Goal: Transaction & Acquisition: Purchase product/service

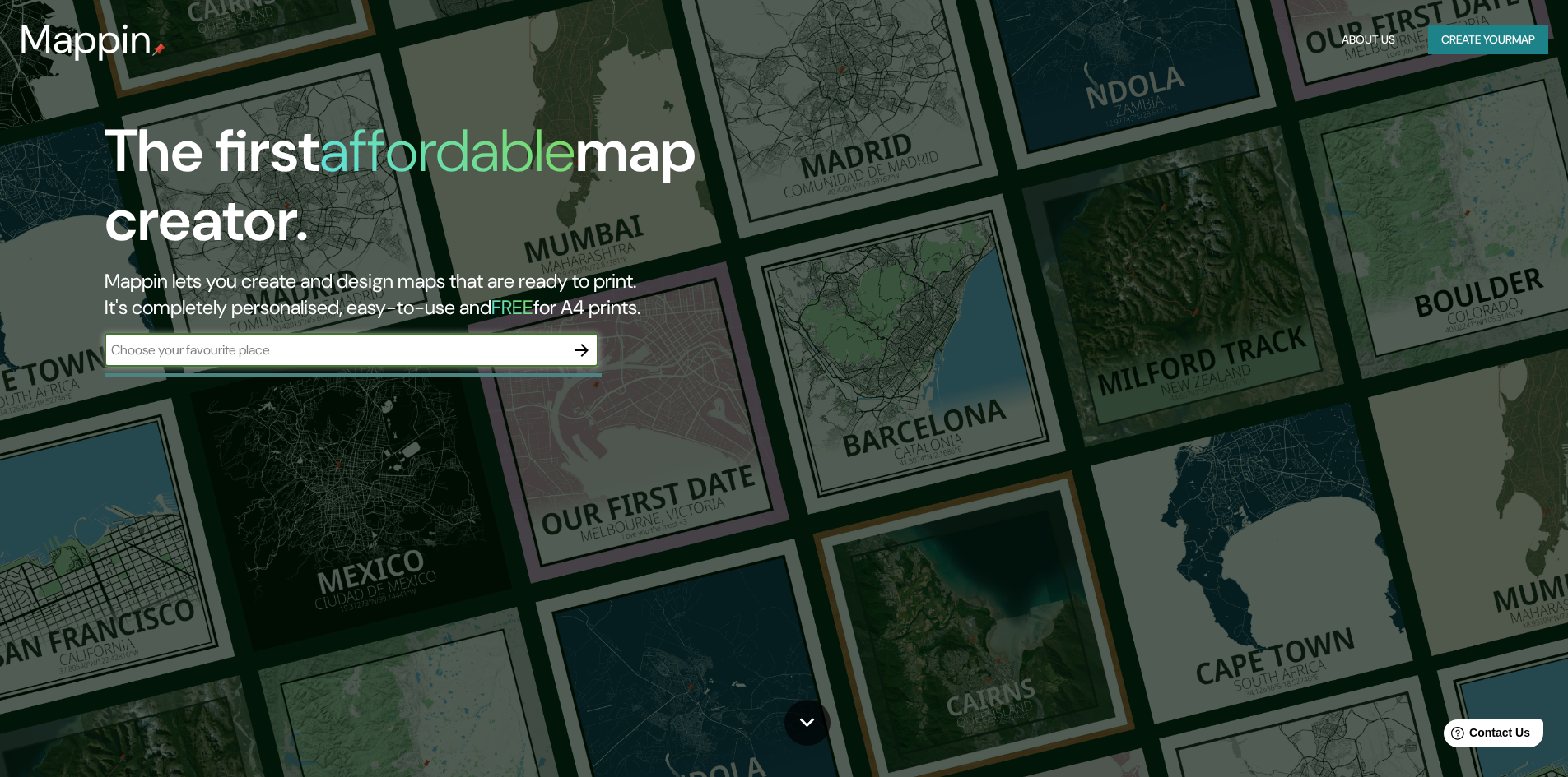
click at [343, 353] on input "text" at bounding box center [335, 350] width 461 height 19
type input "cusco"
click at [578, 352] on icon "button" at bounding box center [581, 350] width 20 height 20
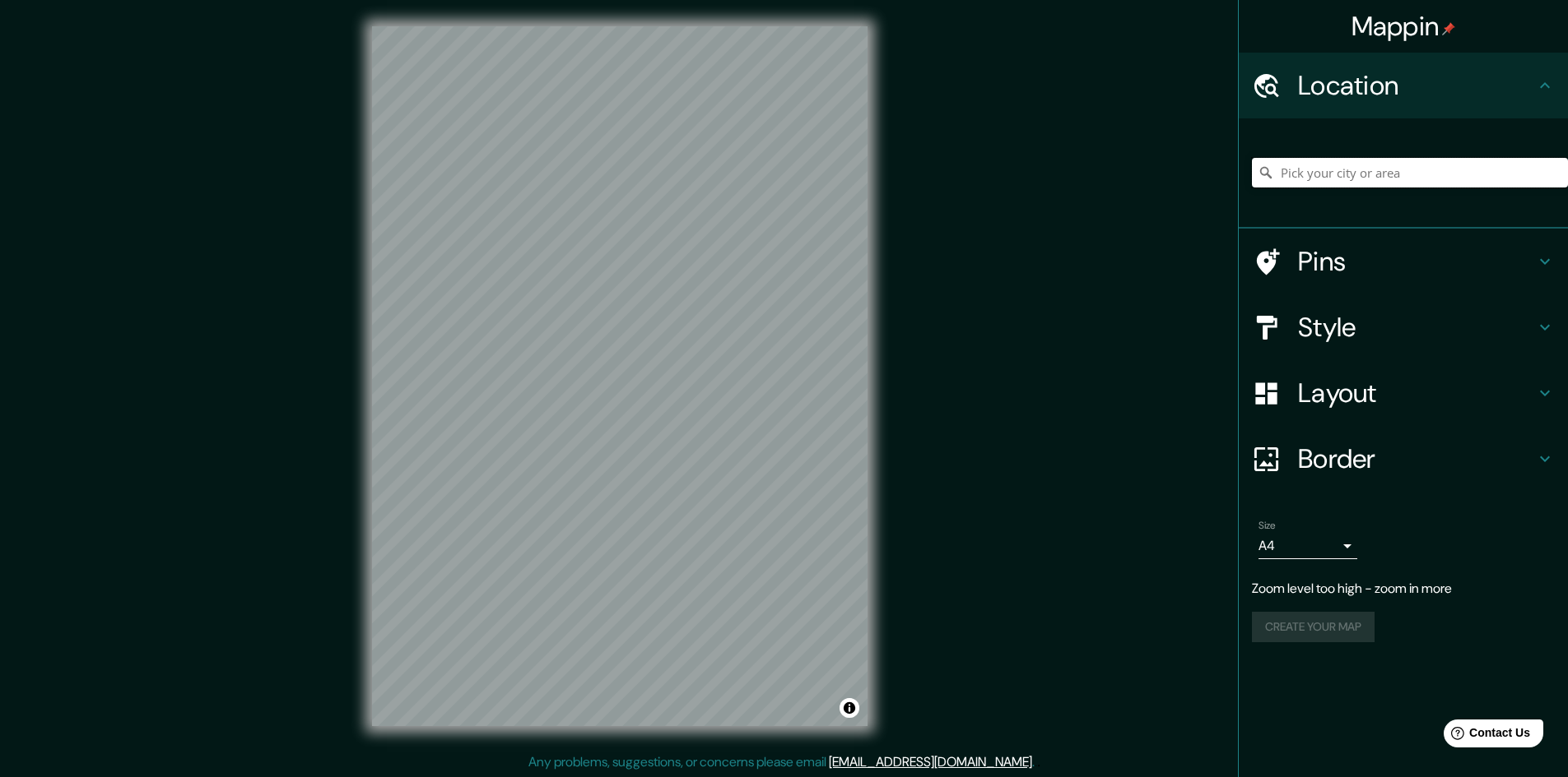
click at [1333, 180] on input "Pick your city or area" at bounding box center [1409, 172] width 316 height 29
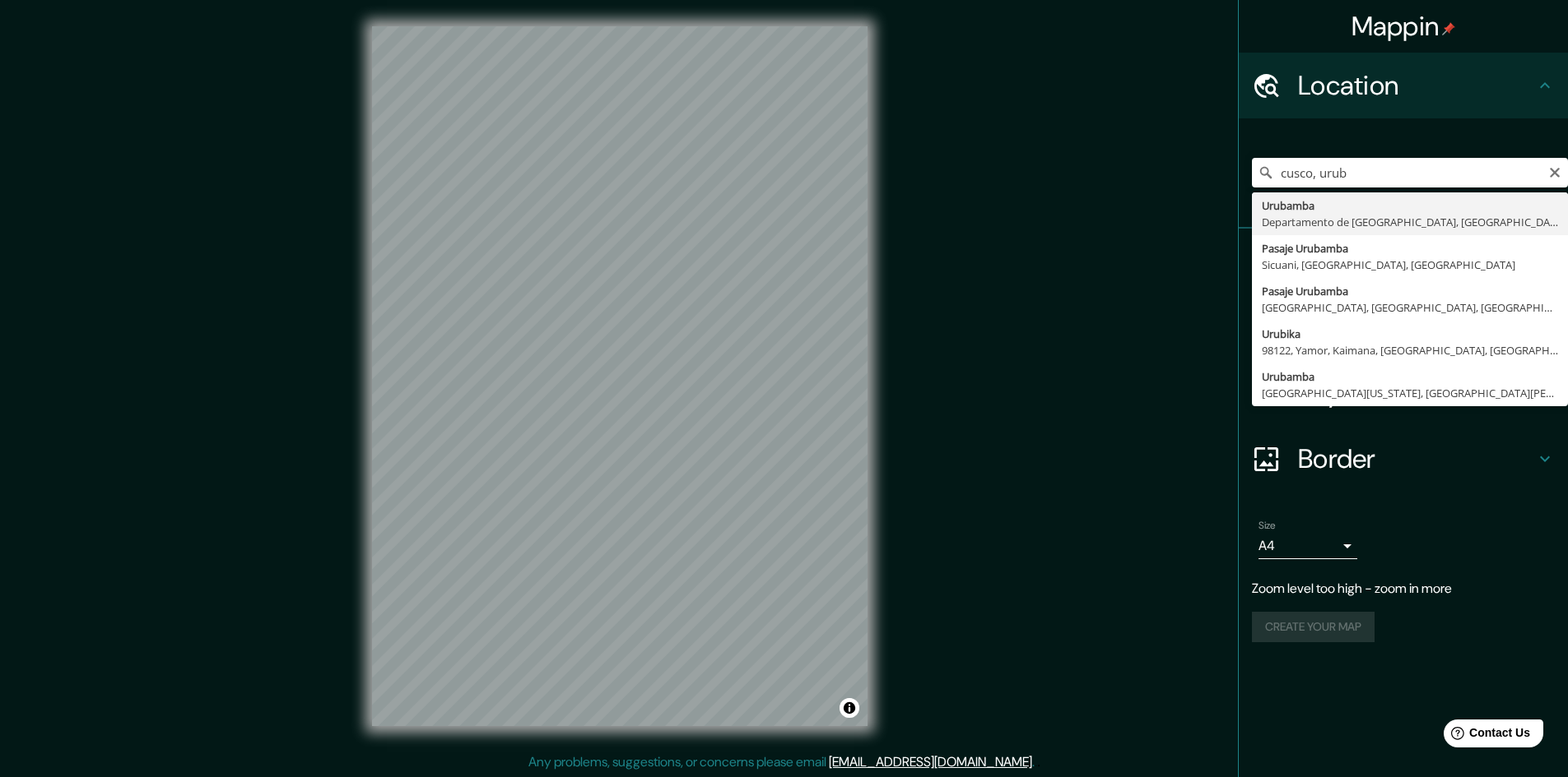
type input "Urubamba, [GEOGRAPHIC_DATA], [GEOGRAPHIC_DATA]"
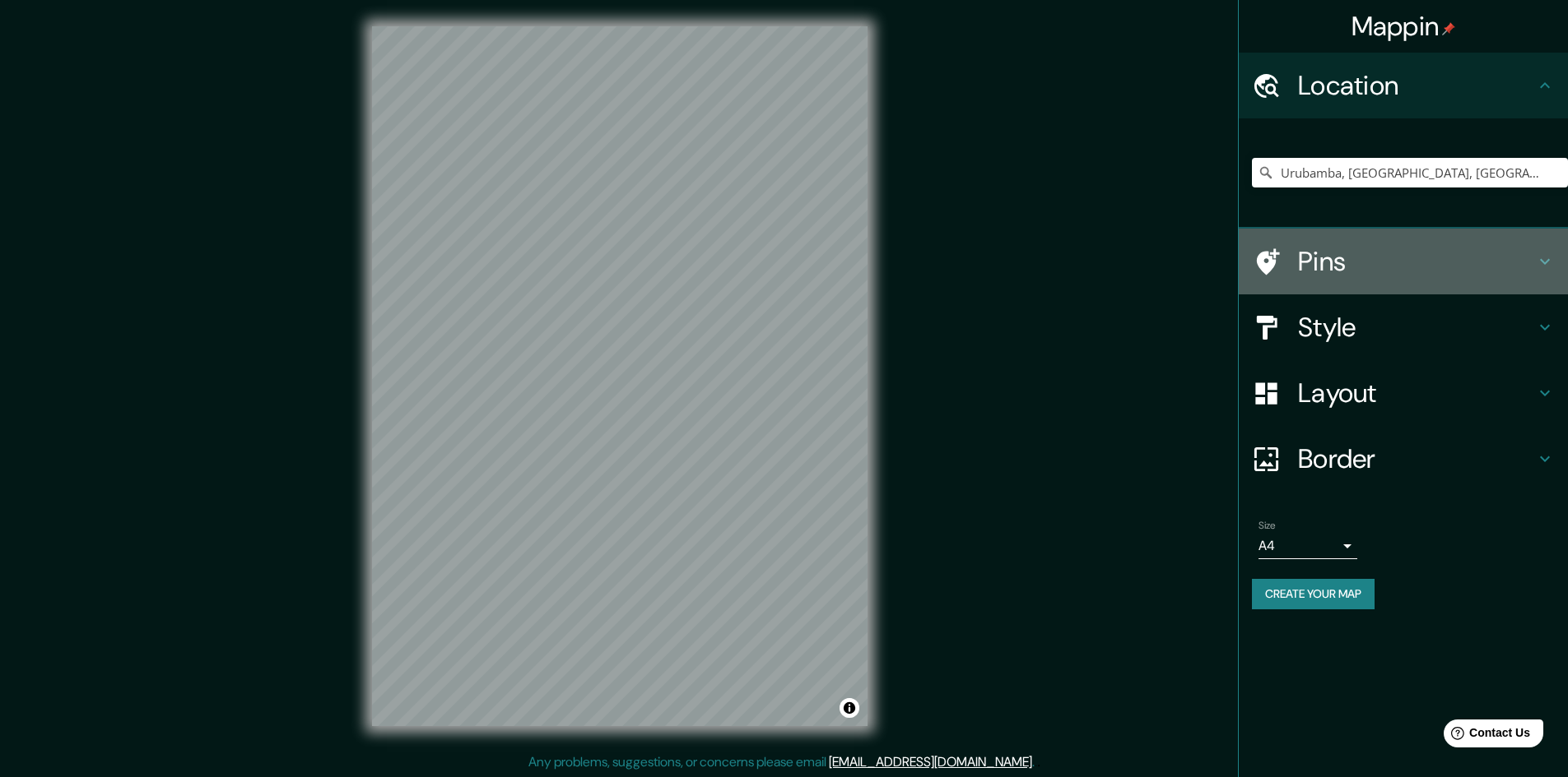
click at [1413, 274] on h4 "Pins" at bounding box center [1416, 262] width 237 height 33
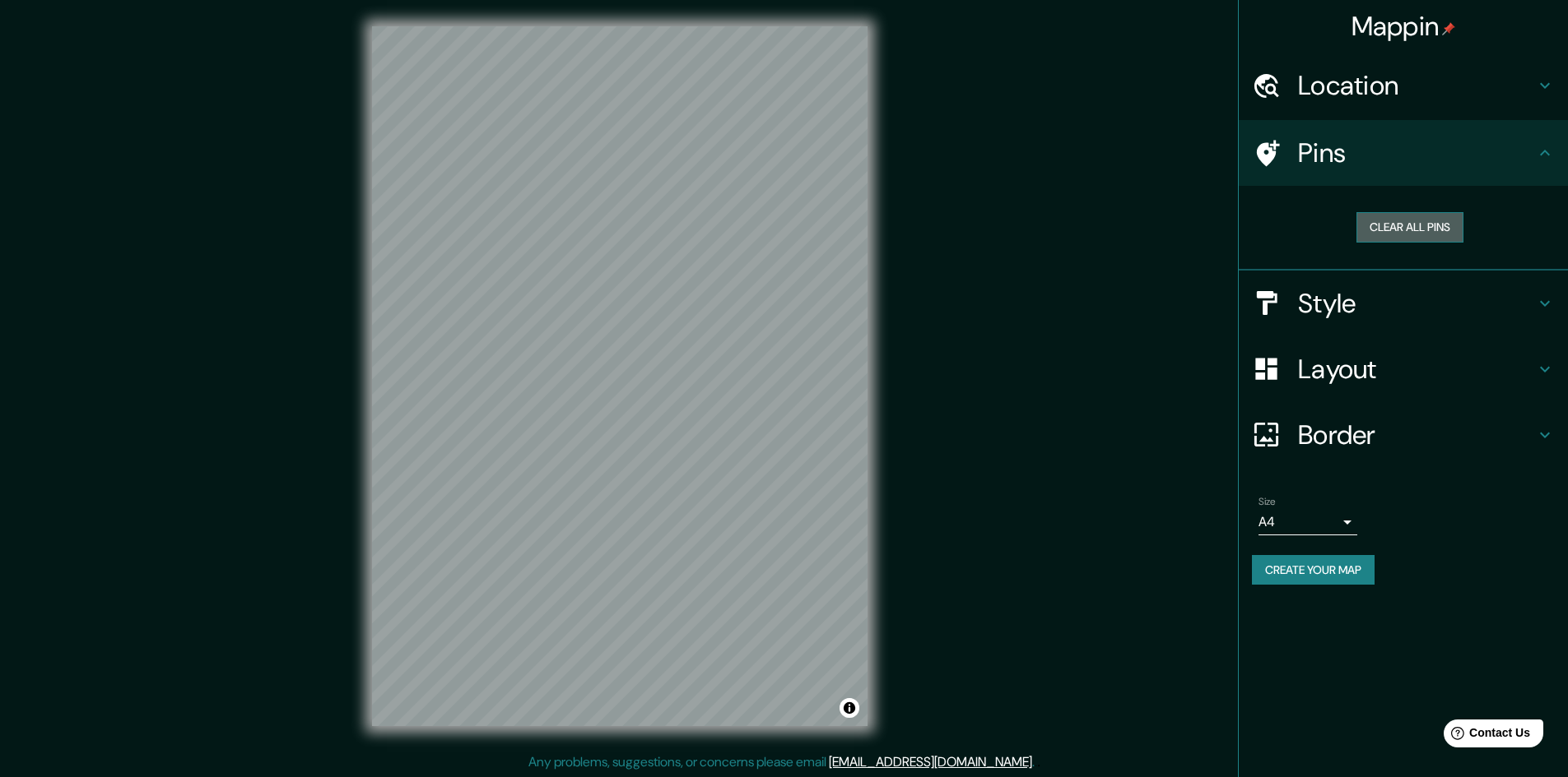
click at [1413, 226] on button "Clear all pins" at bounding box center [1410, 227] width 107 height 30
click at [1442, 215] on button "Clear all pins" at bounding box center [1410, 227] width 107 height 30
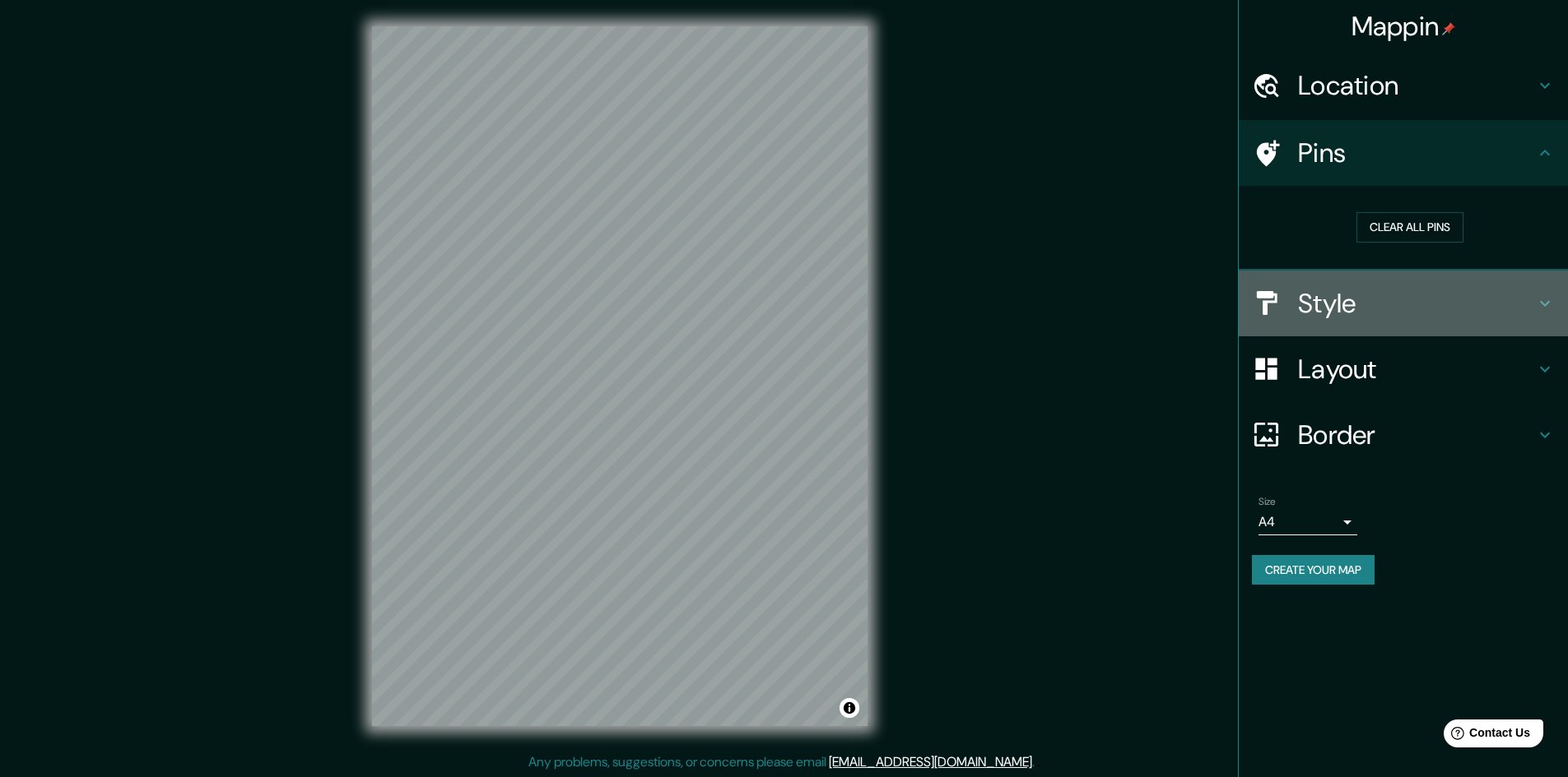
click at [1357, 310] on h4 "Style" at bounding box center [1416, 303] width 237 height 33
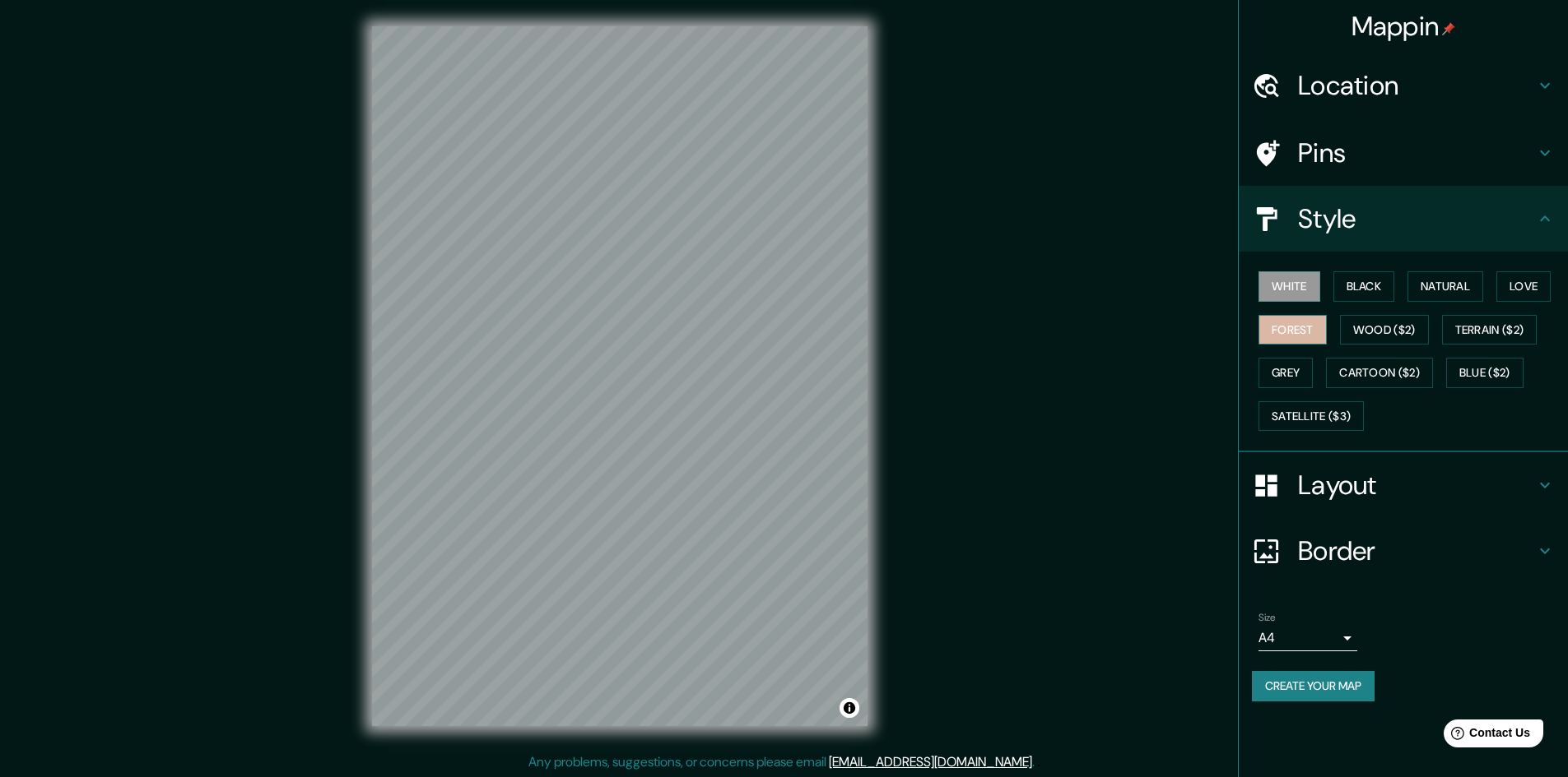
click at [1293, 335] on button "Forest" at bounding box center [1292, 331] width 68 height 30
click at [1297, 363] on button "Grey" at bounding box center [1285, 373] width 54 height 30
click at [1364, 284] on button "Black" at bounding box center [1363, 286] width 62 height 30
click at [1454, 280] on button "Natural" at bounding box center [1446, 286] width 76 height 30
click at [1504, 321] on button "Terrain ($2)" at bounding box center [1489, 331] width 96 height 30
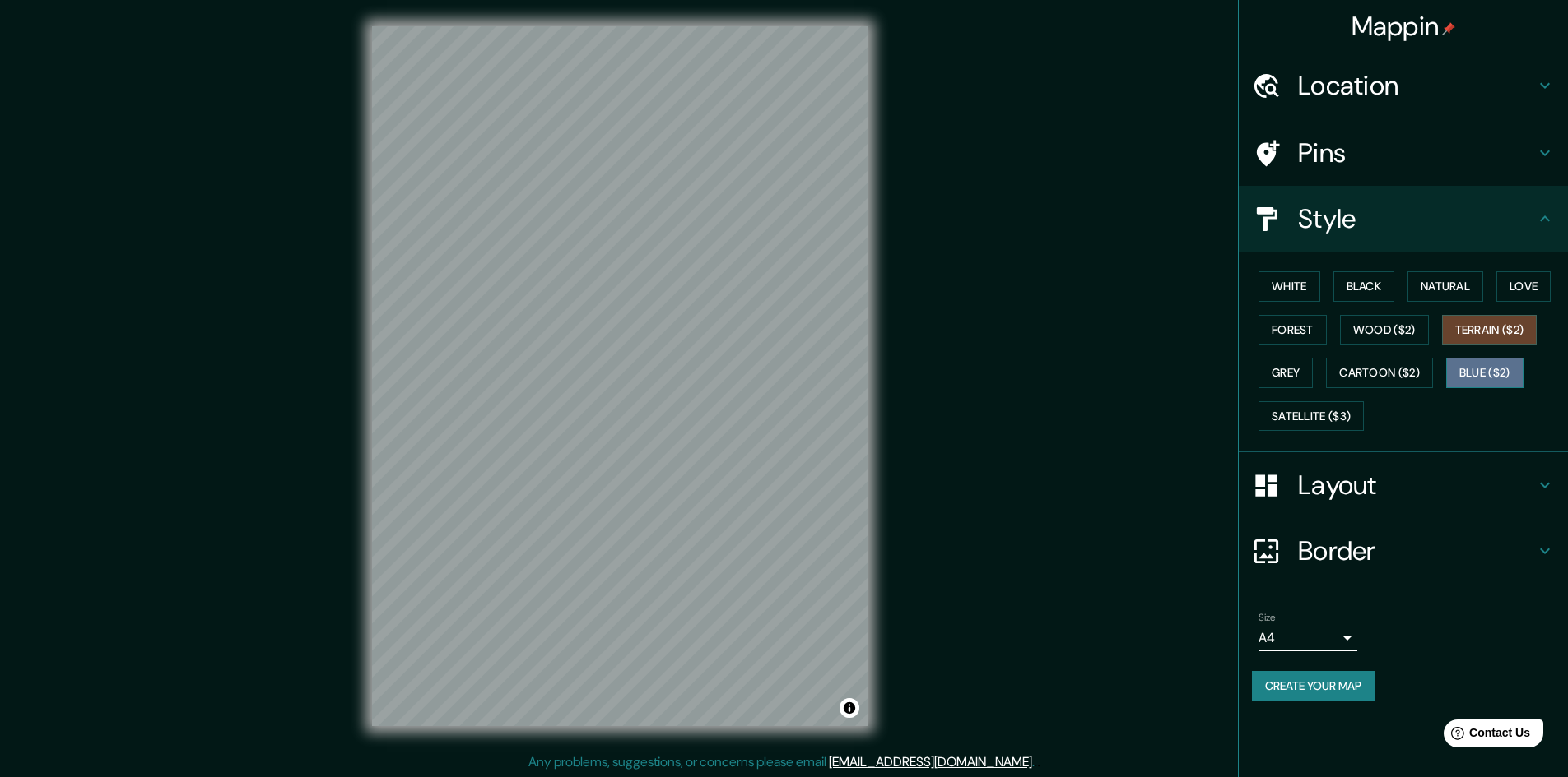
click at [1483, 370] on button "Blue ($2)" at bounding box center [1485, 373] width 78 height 30
click at [1317, 415] on button "Satellite ($3)" at bounding box center [1310, 417] width 105 height 30
click at [902, 407] on div "Mappin Location [GEOGRAPHIC_DATA], [GEOGRAPHIC_DATA], [GEOGRAPHIC_DATA] Pins St…" at bounding box center [784, 389] width 1568 height 779
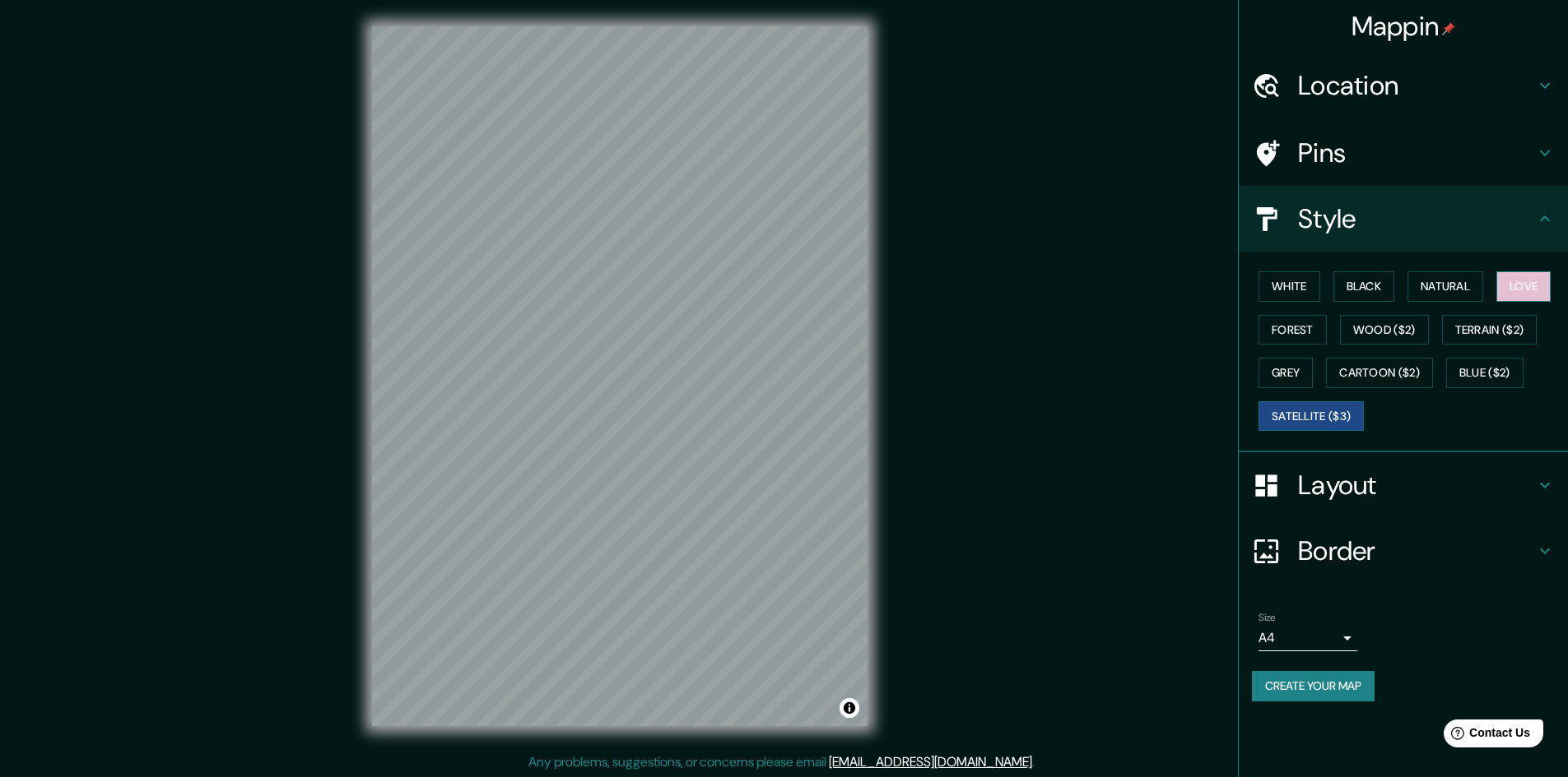
click at [1529, 285] on button "Love" at bounding box center [1522, 286] width 54 height 30
click at [1487, 319] on button "Terrain ($2)" at bounding box center [1489, 331] width 96 height 30
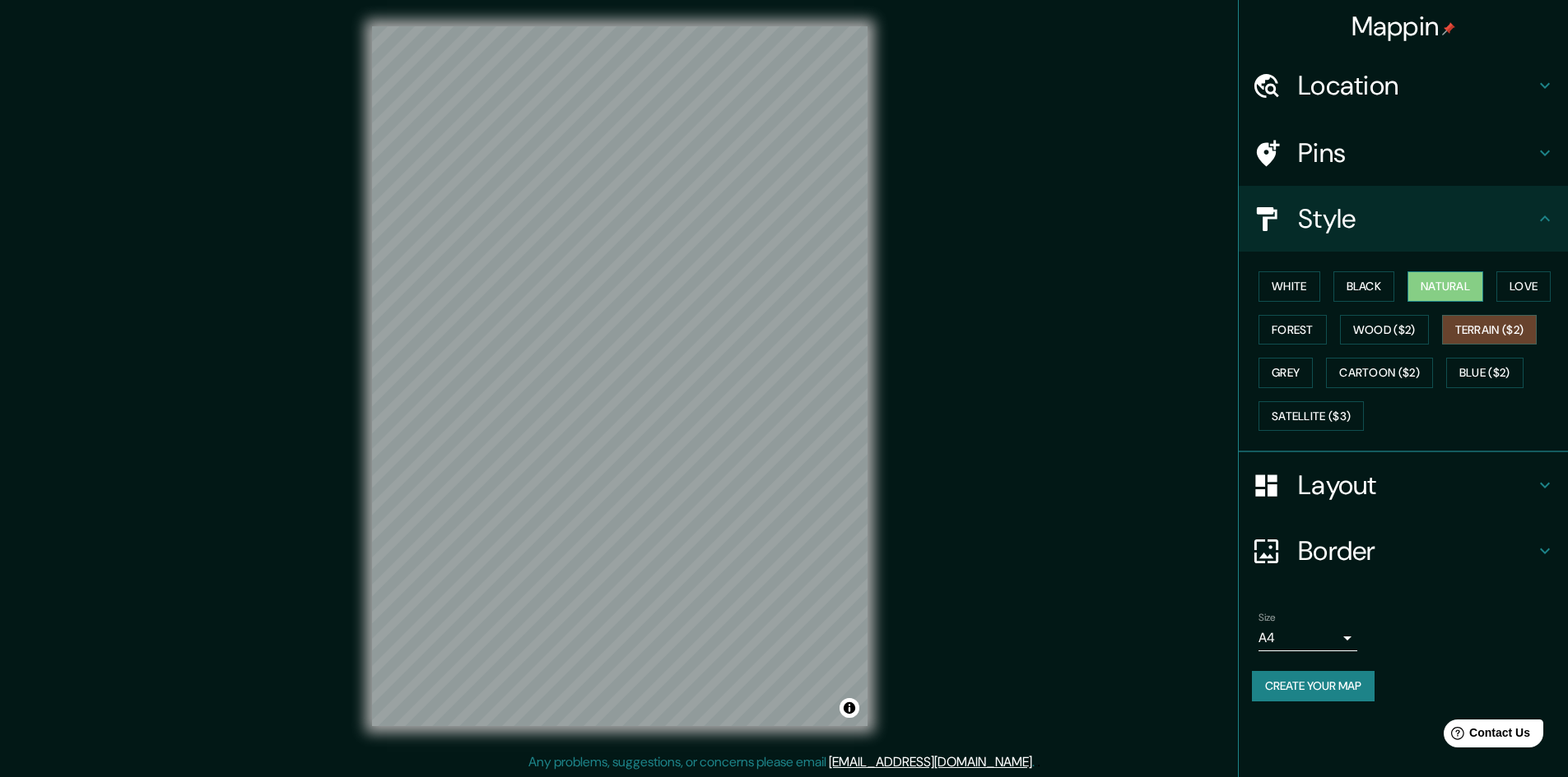
click at [1463, 295] on button "Natural" at bounding box center [1446, 286] width 76 height 30
click at [883, 371] on div "© Mapbox © OpenStreetMap Improve this map" at bounding box center [620, 376] width 548 height 752
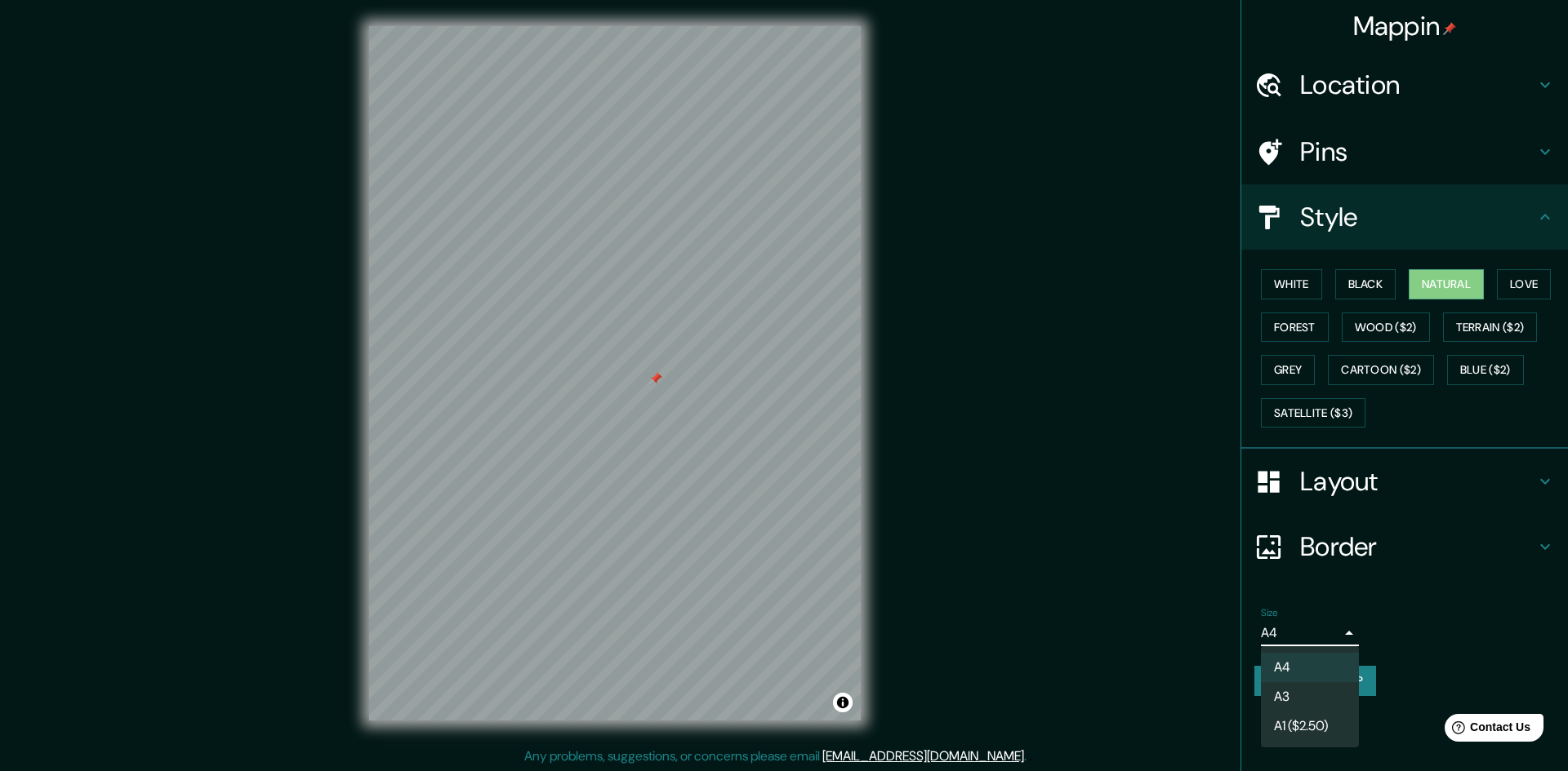
click at [1335, 631] on body "Mappin Location [GEOGRAPHIC_DATA], [GEOGRAPHIC_DATA], [GEOGRAPHIC_DATA] Pins St…" at bounding box center [784, 386] width 1568 height 771
click at [1332, 684] on li "A3" at bounding box center [1309, 697] width 98 height 29
type input "a4"
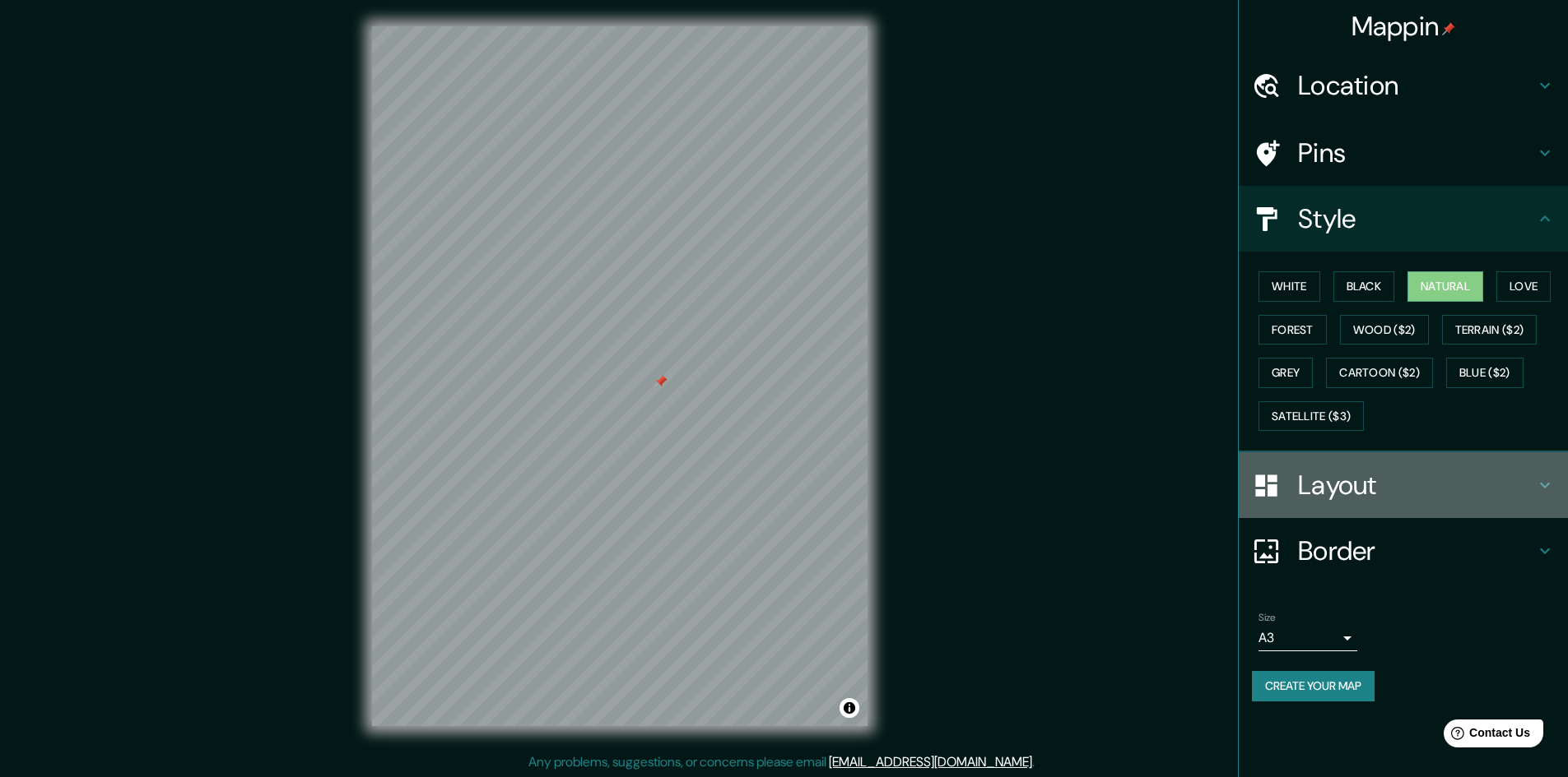
click at [1371, 481] on h4 "Layout" at bounding box center [1416, 485] width 237 height 33
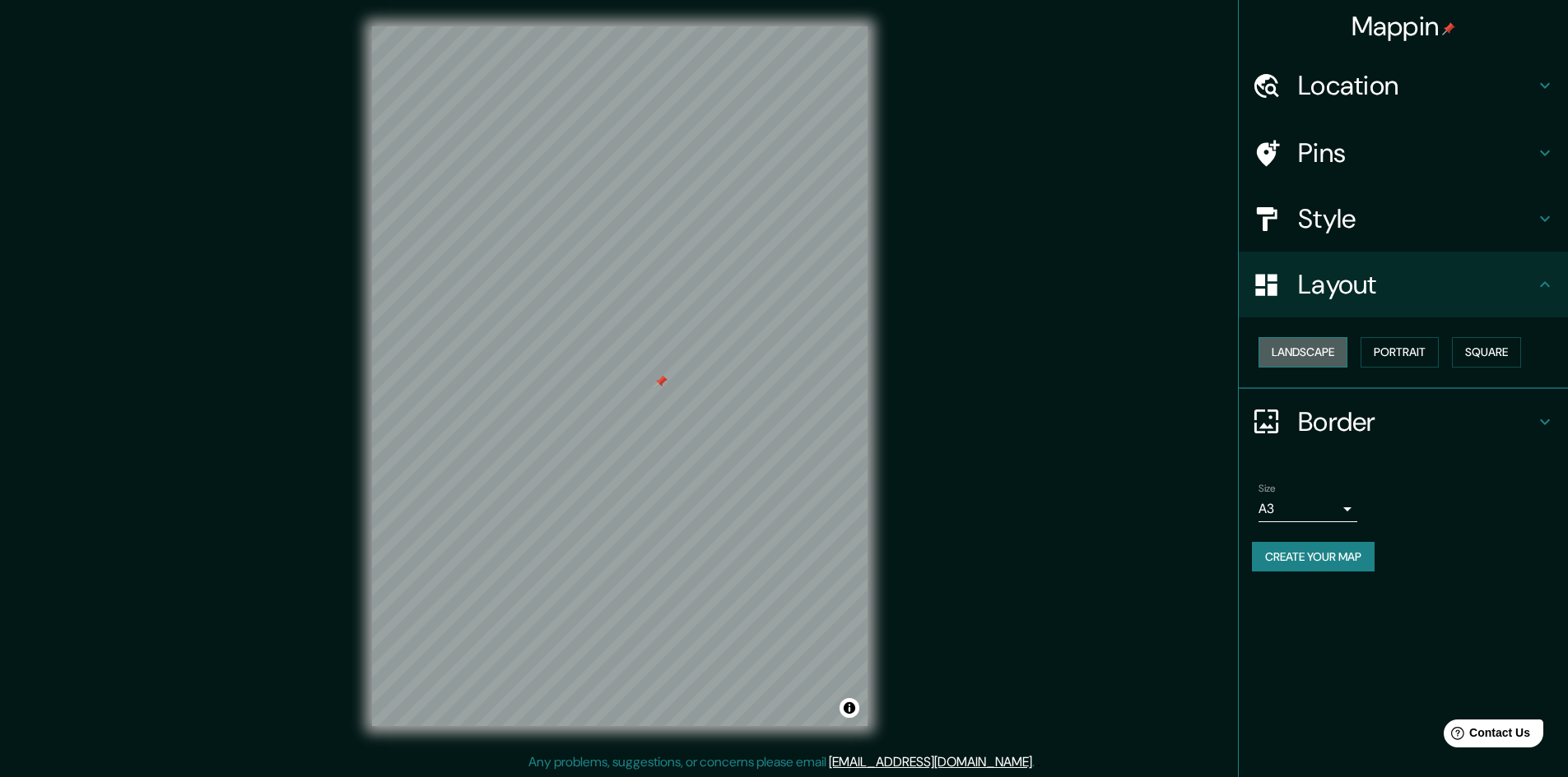
click at [1325, 352] on button "Landscape" at bounding box center [1303, 352] width 89 height 30
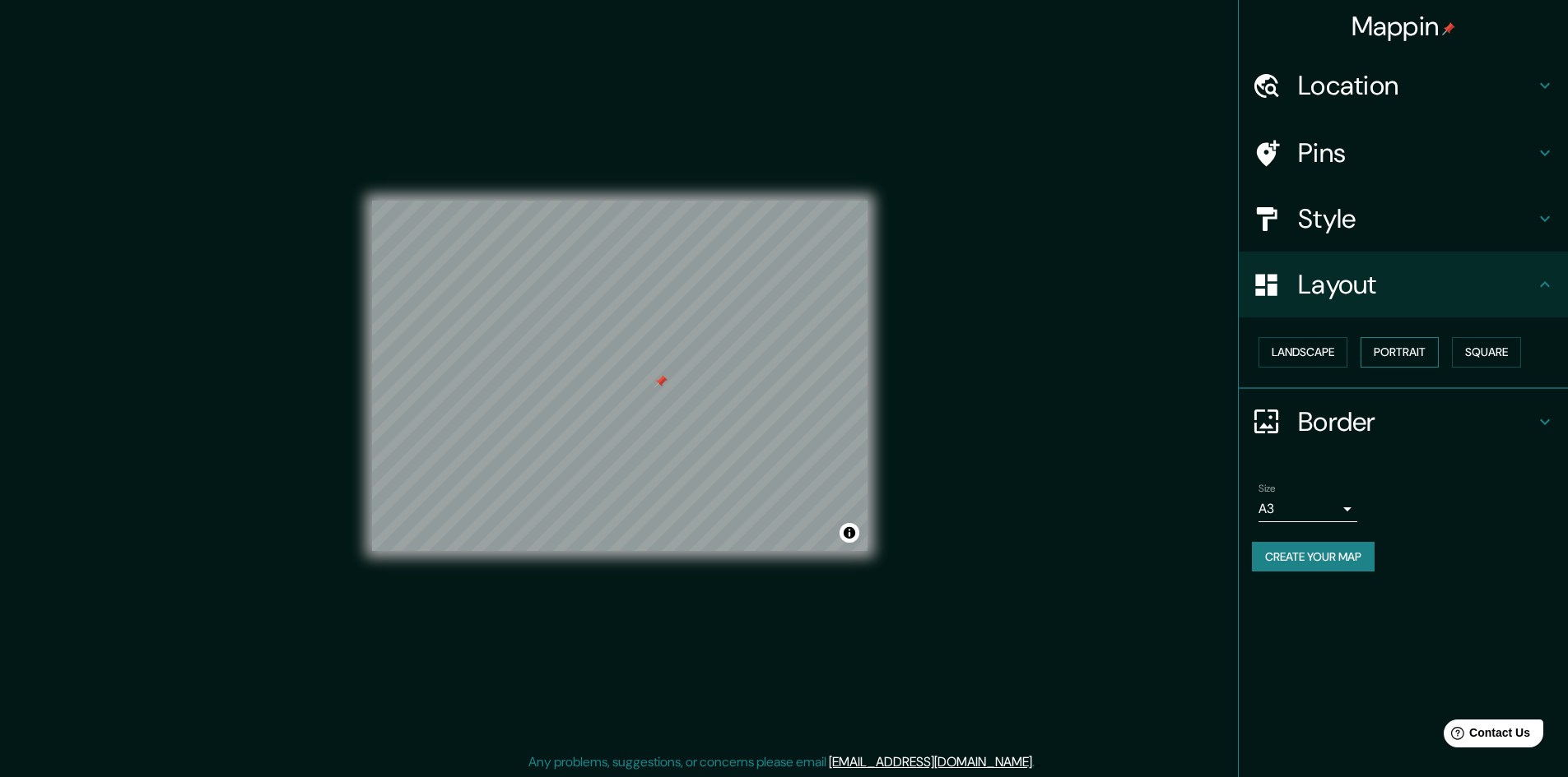
click at [1404, 340] on button "Portrait" at bounding box center [1399, 352] width 78 height 30
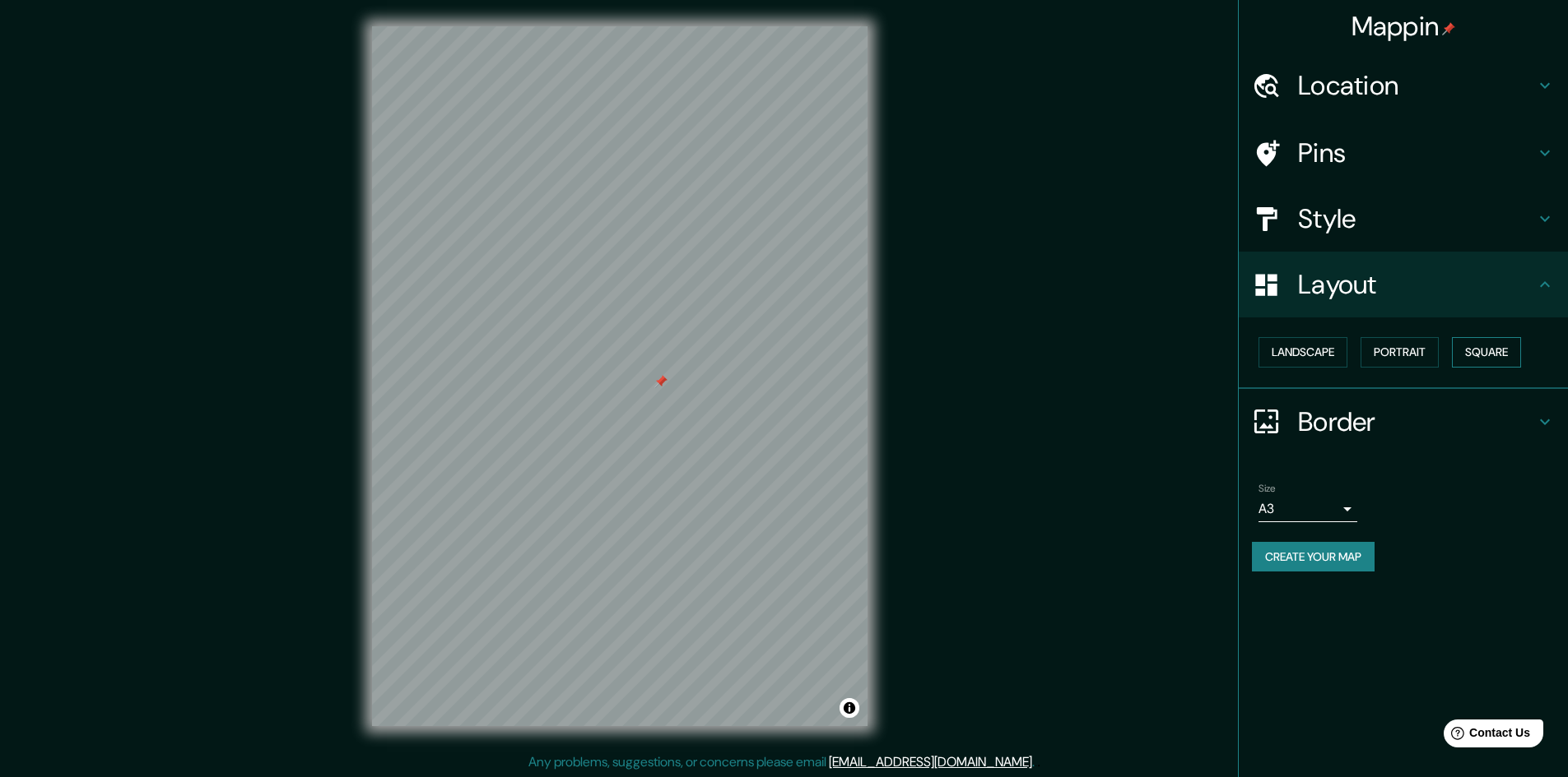
click at [1489, 348] on button "Square" at bounding box center [1486, 352] width 69 height 30
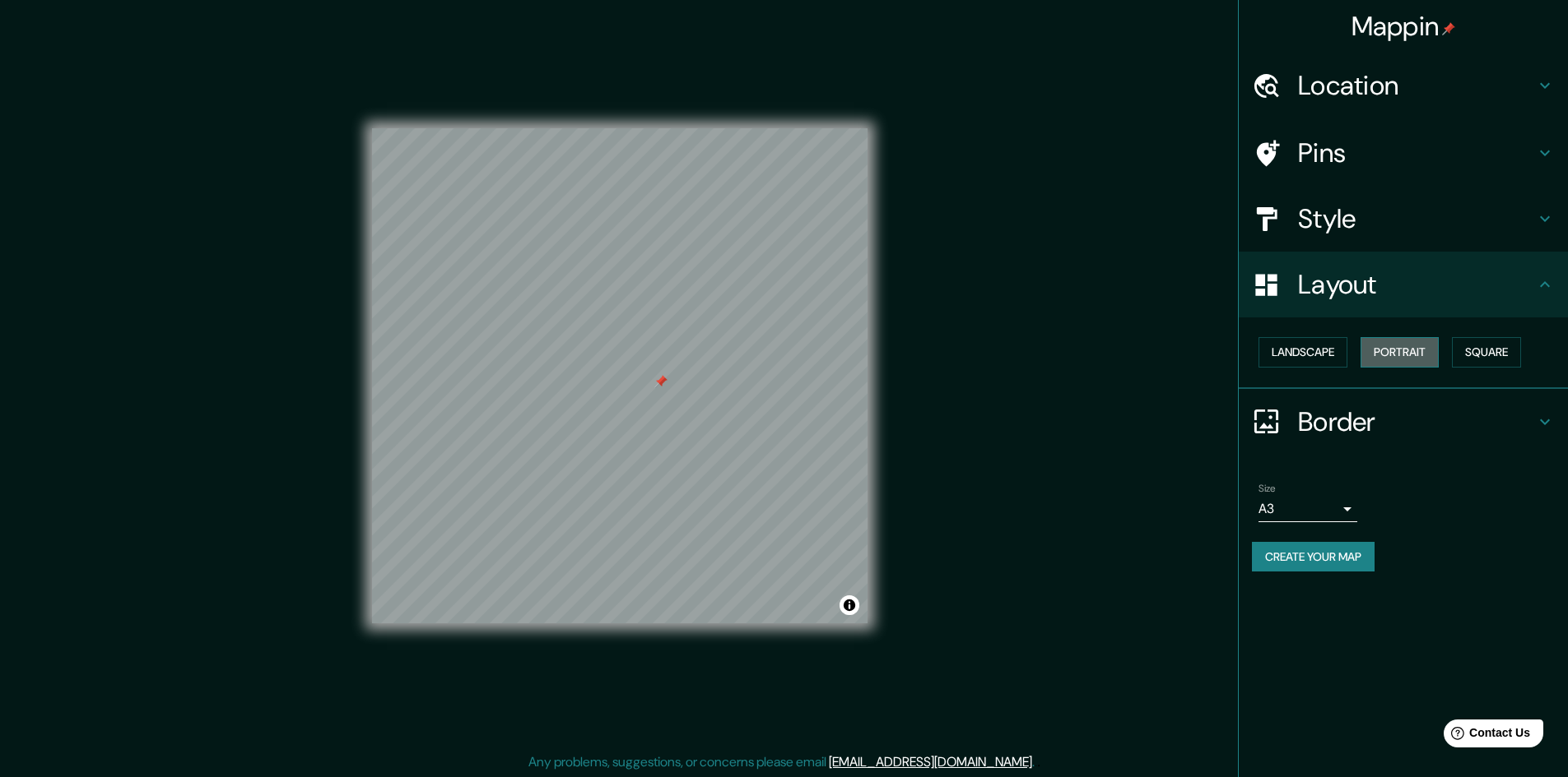
click at [1389, 359] on button "Portrait" at bounding box center [1399, 352] width 78 height 30
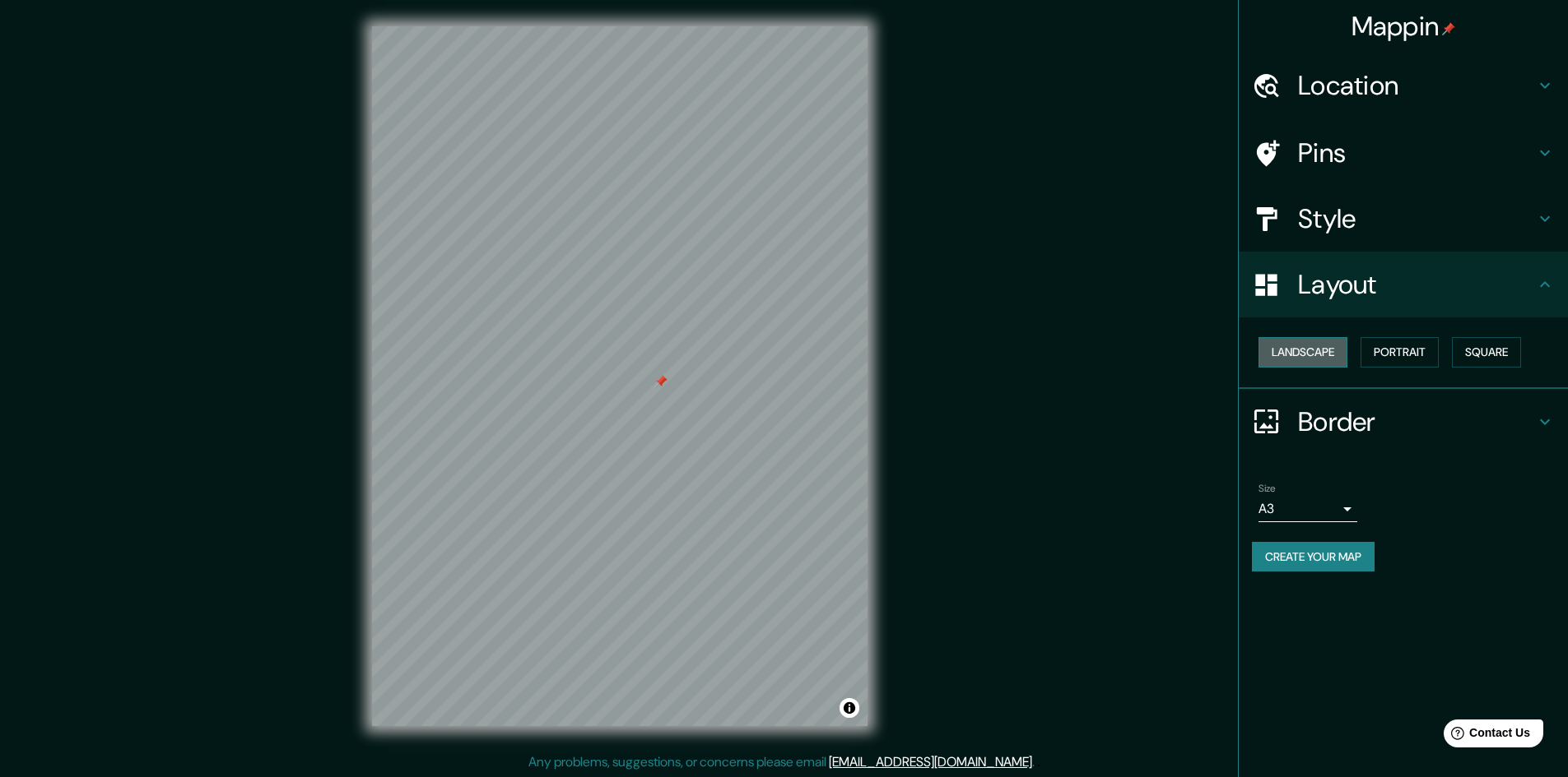
click at [1339, 359] on button "Landscape" at bounding box center [1303, 352] width 89 height 30
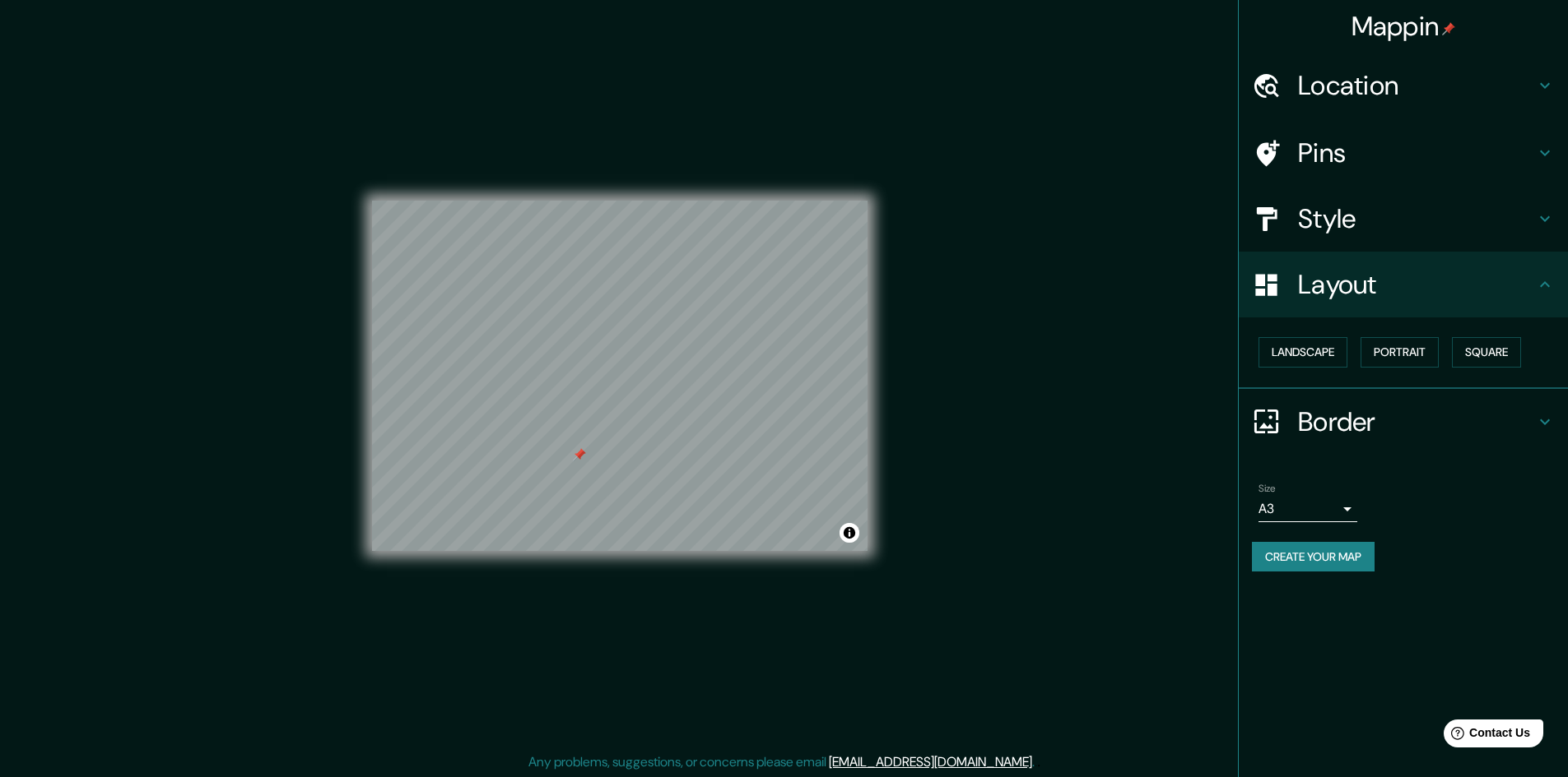
click at [578, 461] on div at bounding box center [579, 455] width 13 height 13
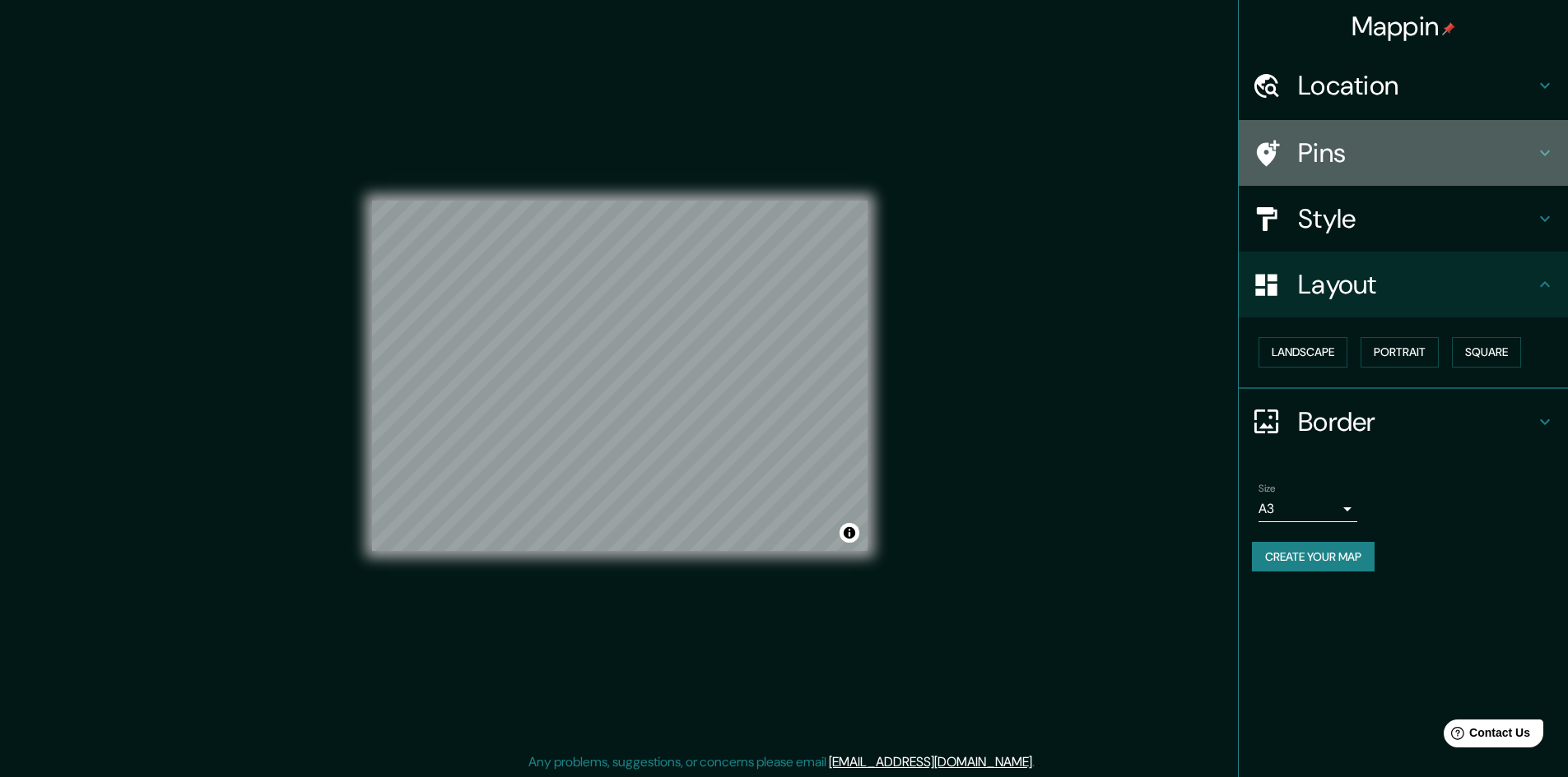
click at [1351, 159] on h4 "Pins" at bounding box center [1416, 153] width 237 height 33
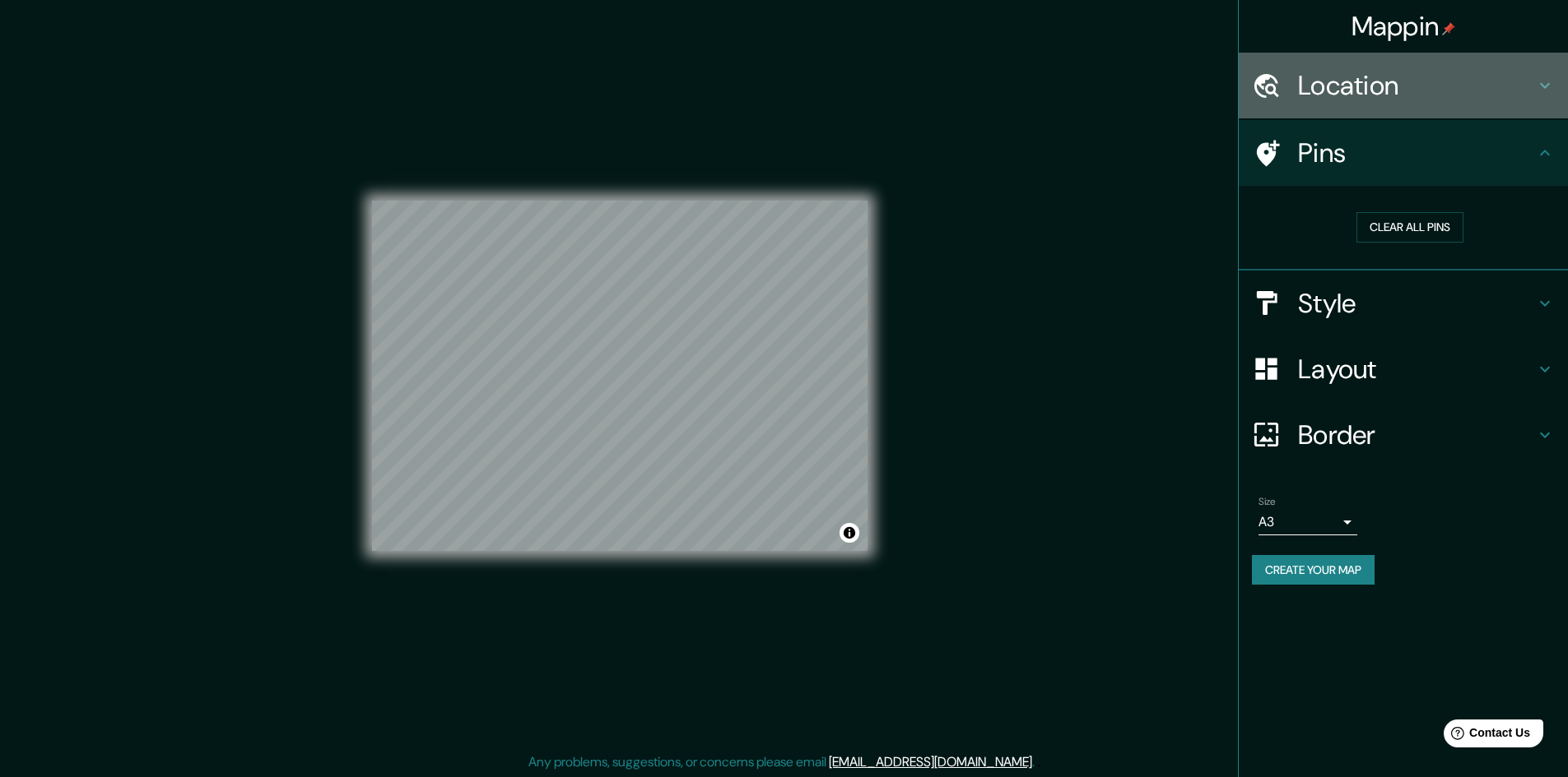
click at [1431, 83] on h4 "Location" at bounding box center [1416, 85] width 237 height 33
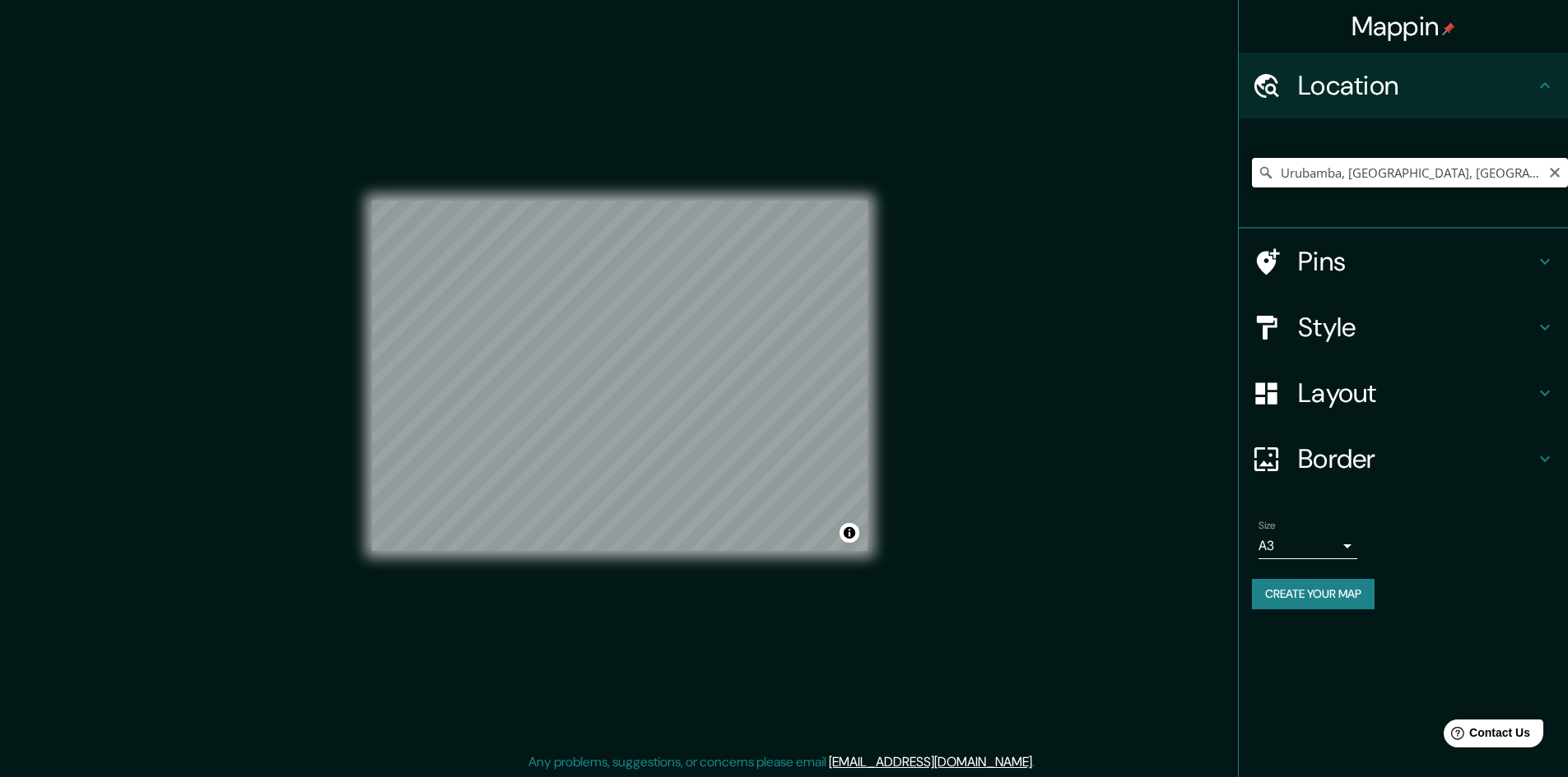
click at [1395, 158] on input "Urubamba, [GEOGRAPHIC_DATA], [GEOGRAPHIC_DATA]" at bounding box center [1409, 172] width 316 height 29
drag, startPoint x: 1524, startPoint y: 178, endPoint x: 1288, endPoint y: 172, distance: 236.1
click at [1288, 172] on input "Urubamba, [GEOGRAPHIC_DATA], [GEOGRAPHIC_DATA]" at bounding box center [1409, 172] width 316 height 29
type input "U"
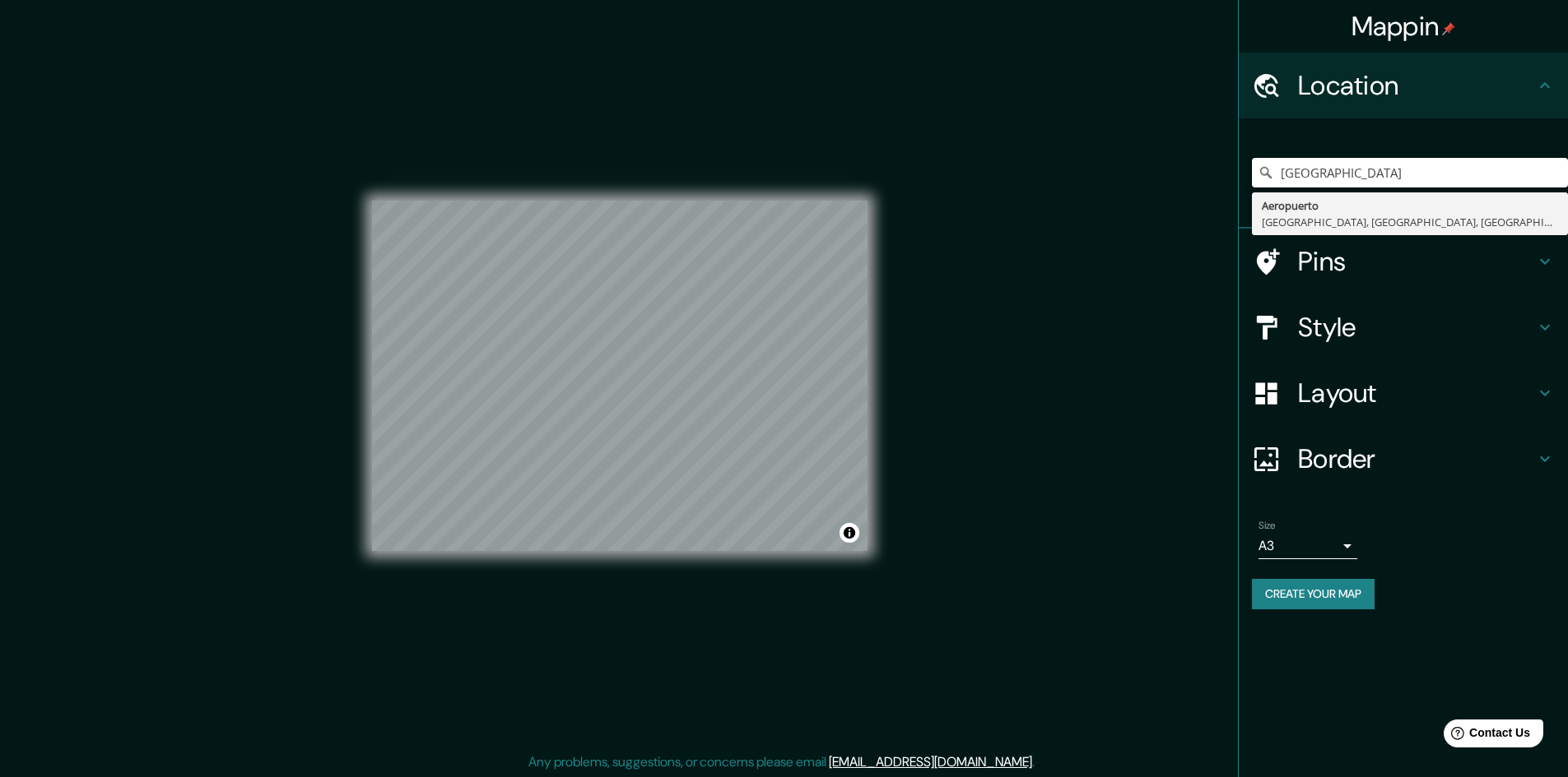
drag, startPoint x: 1352, startPoint y: 172, endPoint x: 1233, endPoint y: 167, distance: 119.1
click at [1233, 167] on div "Mappin Location [GEOGRAPHIC_DATA] [GEOGRAPHIC_DATA], [GEOGRAPHIC_DATA], [GEOGRA…" at bounding box center [784, 389] width 1568 height 779
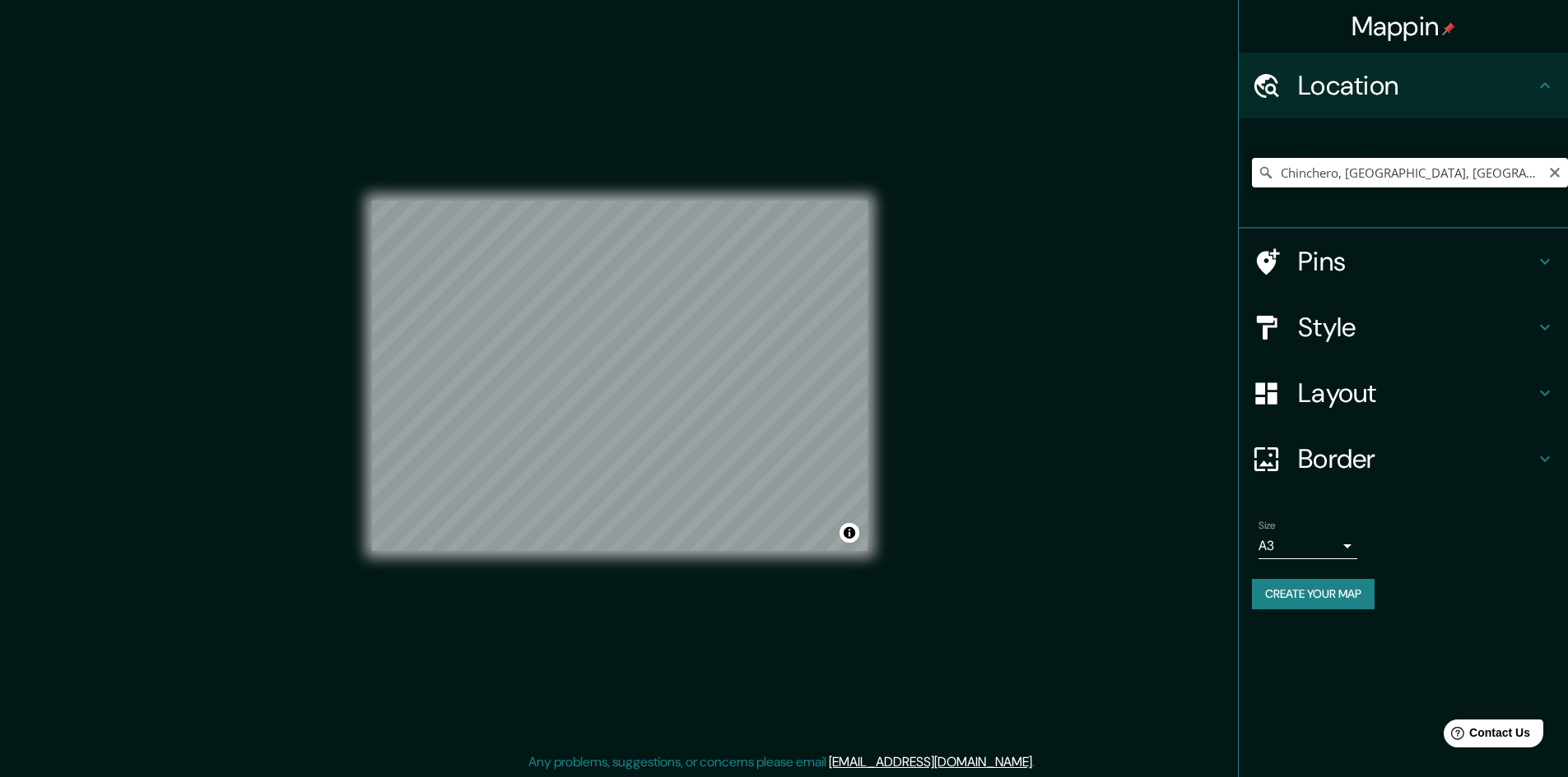
click at [1506, 165] on input "Chinchero, [GEOGRAPHIC_DATA], [GEOGRAPHIC_DATA]" at bounding box center [1409, 172] width 316 height 29
click at [1522, 168] on input "Chinchero, [GEOGRAPHIC_DATA], [GEOGRAPHIC_DATA]" at bounding box center [1409, 172] width 316 height 29
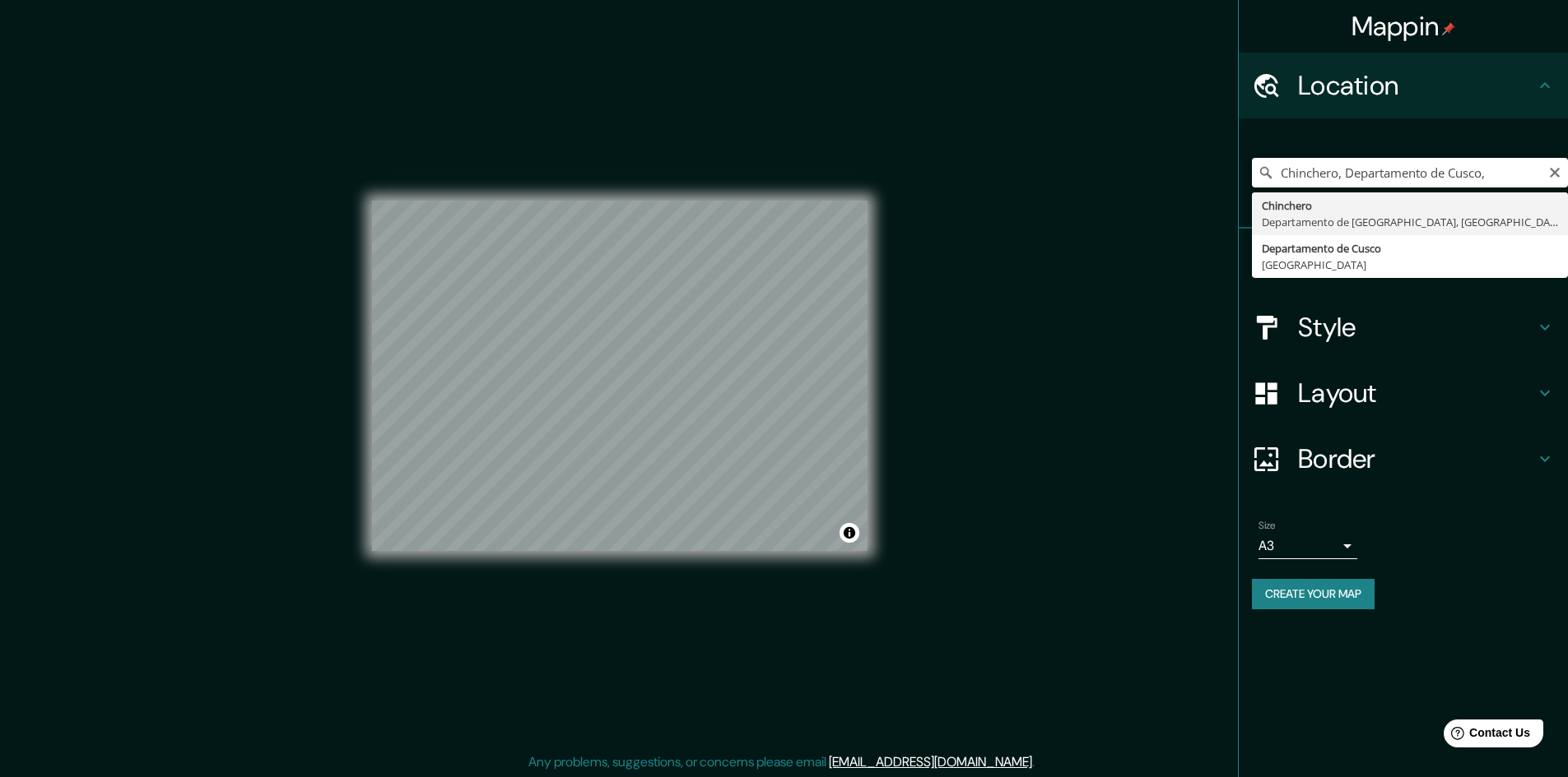
type input "Chinchero, [GEOGRAPHIC_DATA], [GEOGRAPHIC_DATA]"
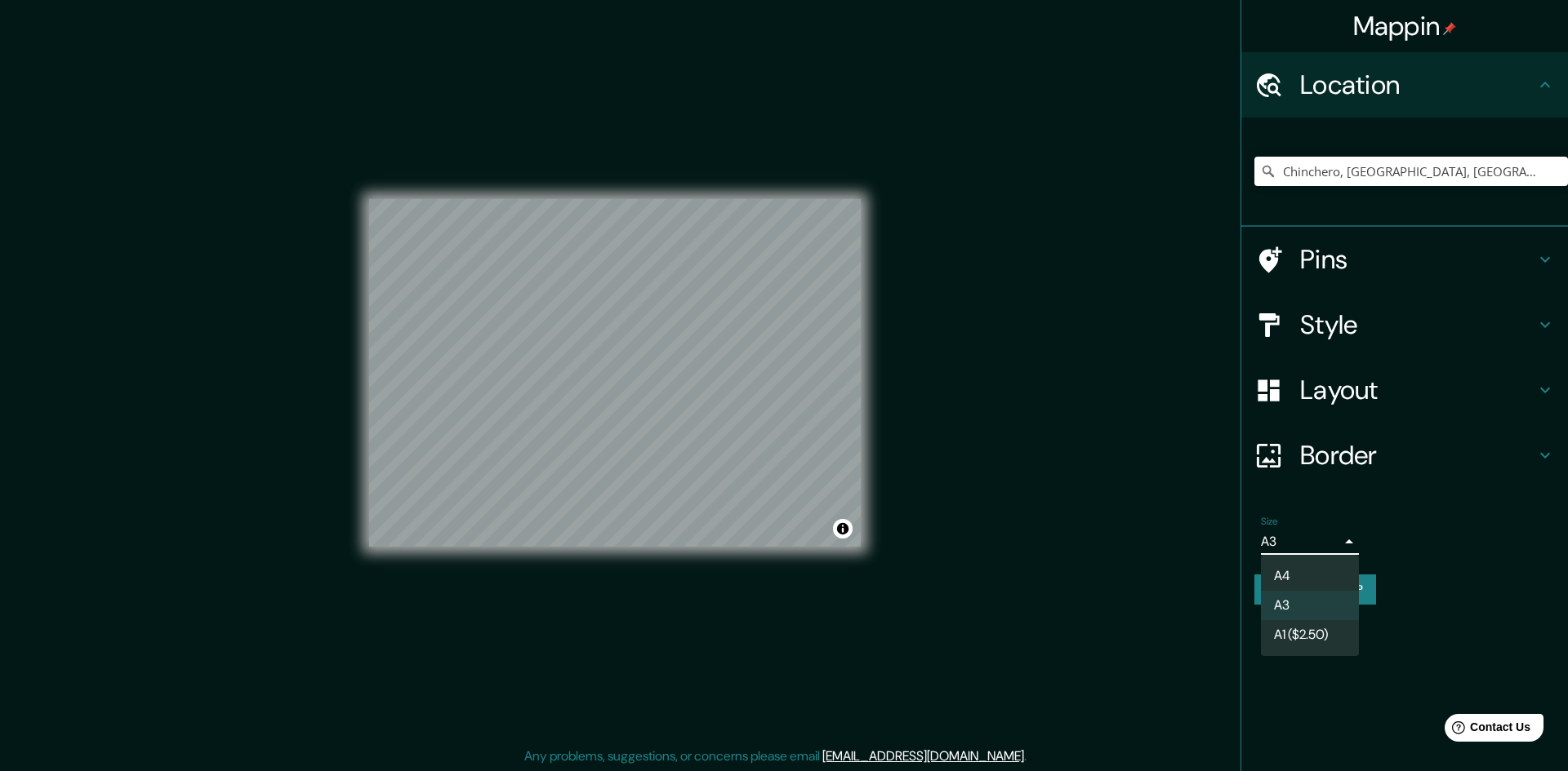
click at [1320, 535] on body "Mappin Location [GEOGRAPHIC_DATA], [GEOGRAPHIC_DATA], [GEOGRAPHIC_DATA] Pins St…" at bounding box center [784, 386] width 1568 height 771
click at [1312, 630] on li "A1 ($2.50)" at bounding box center [1309, 635] width 98 height 29
click at [1317, 547] on body "Mappin Location [GEOGRAPHIC_DATA], [GEOGRAPHIC_DATA], [GEOGRAPHIC_DATA] Pins St…" at bounding box center [784, 386] width 1568 height 771
click at [1310, 601] on li "A3" at bounding box center [1309, 606] width 98 height 29
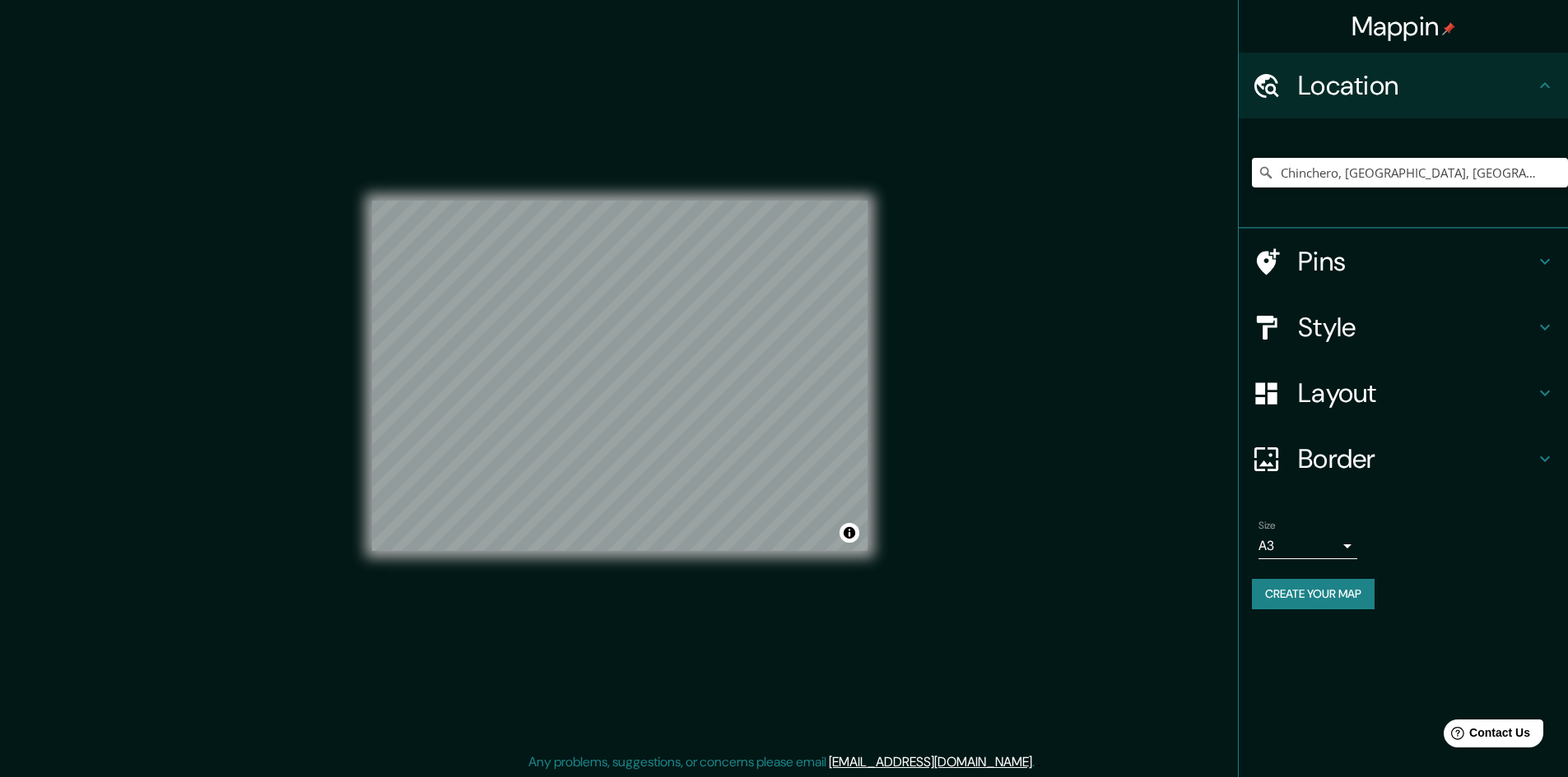
click at [296, 390] on div "Mappin Location [GEOGRAPHIC_DATA], [GEOGRAPHIC_DATA], [GEOGRAPHIC_DATA] Pins St…" at bounding box center [784, 389] width 1568 height 779
click at [658, 165] on div "© Mapbox © OpenStreetMap Improve this map" at bounding box center [619, 376] width 496 height 700
click at [767, 572] on div "© Mapbox © OpenStreetMap Improve this map" at bounding box center [619, 376] width 496 height 700
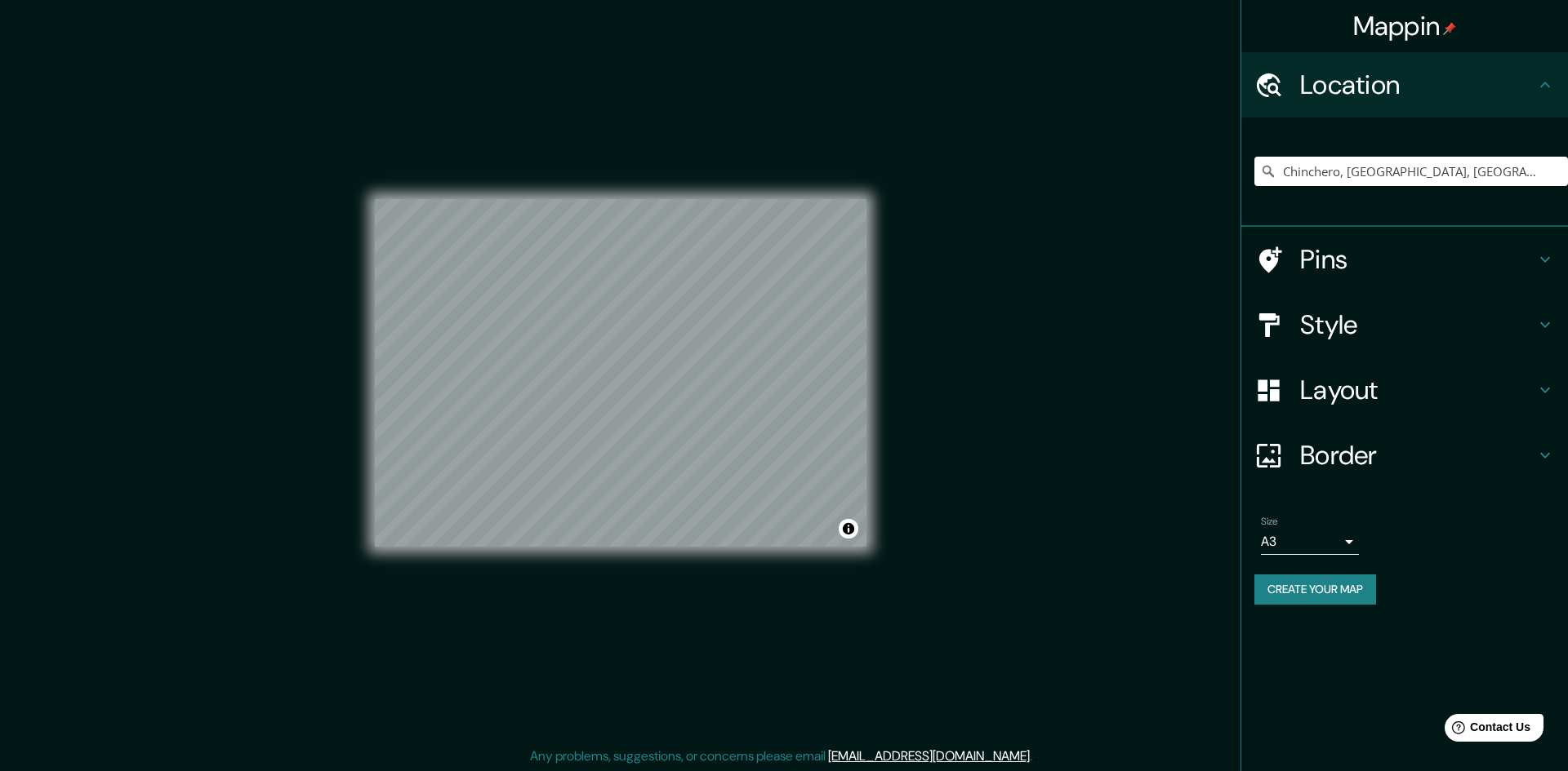
click at [1317, 531] on body "Mappin Location [GEOGRAPHIC_DATA], [GEOGRAPHIC_DATA], [GEOGRAPHIC_DATA] Pins St…" at bounding box center [784, 386] width 1568 height 771
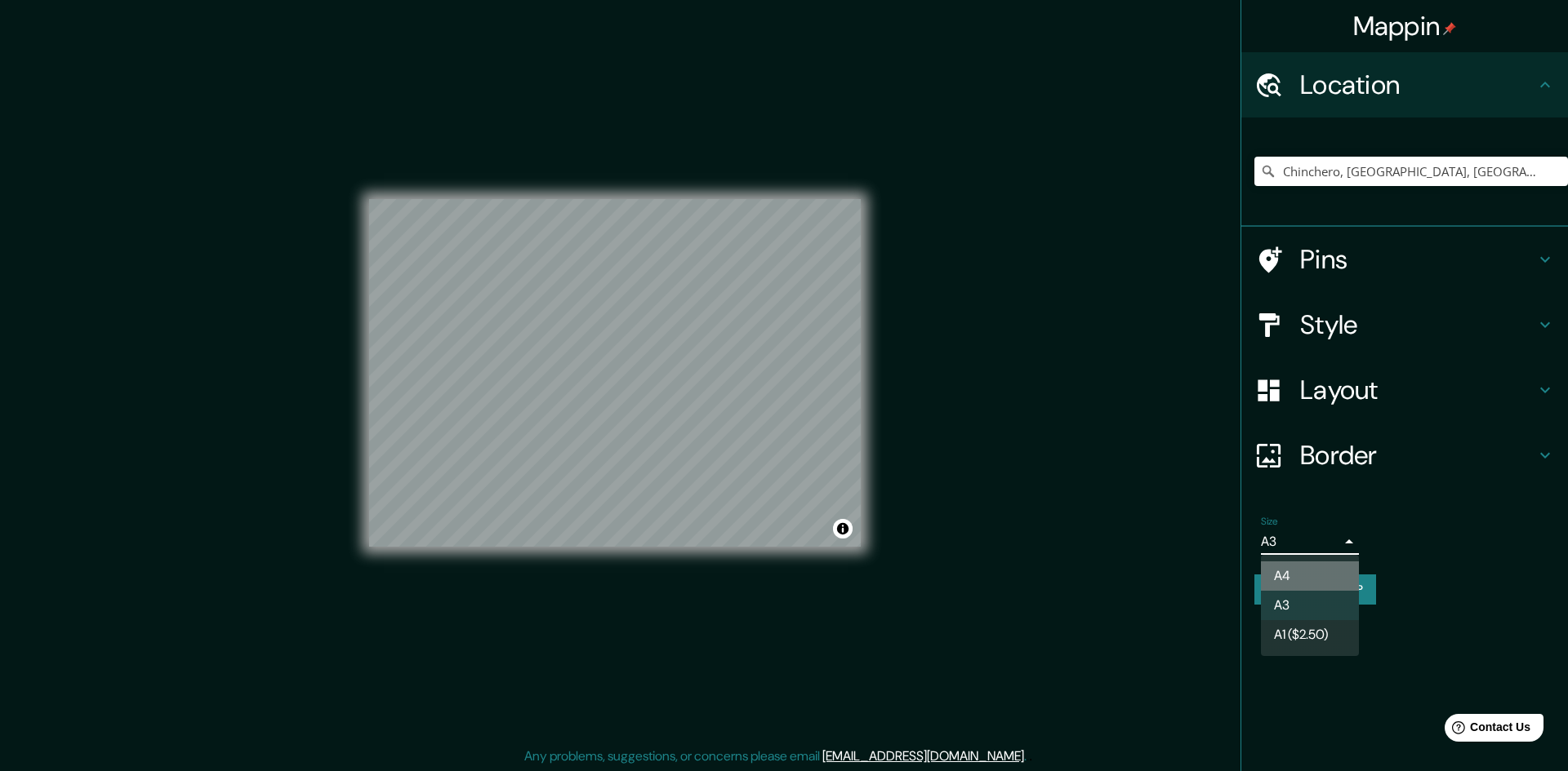
click at [1307, 570] on li "A4" at bounding box center [1309, 575] width 98 height 29
type input "single"
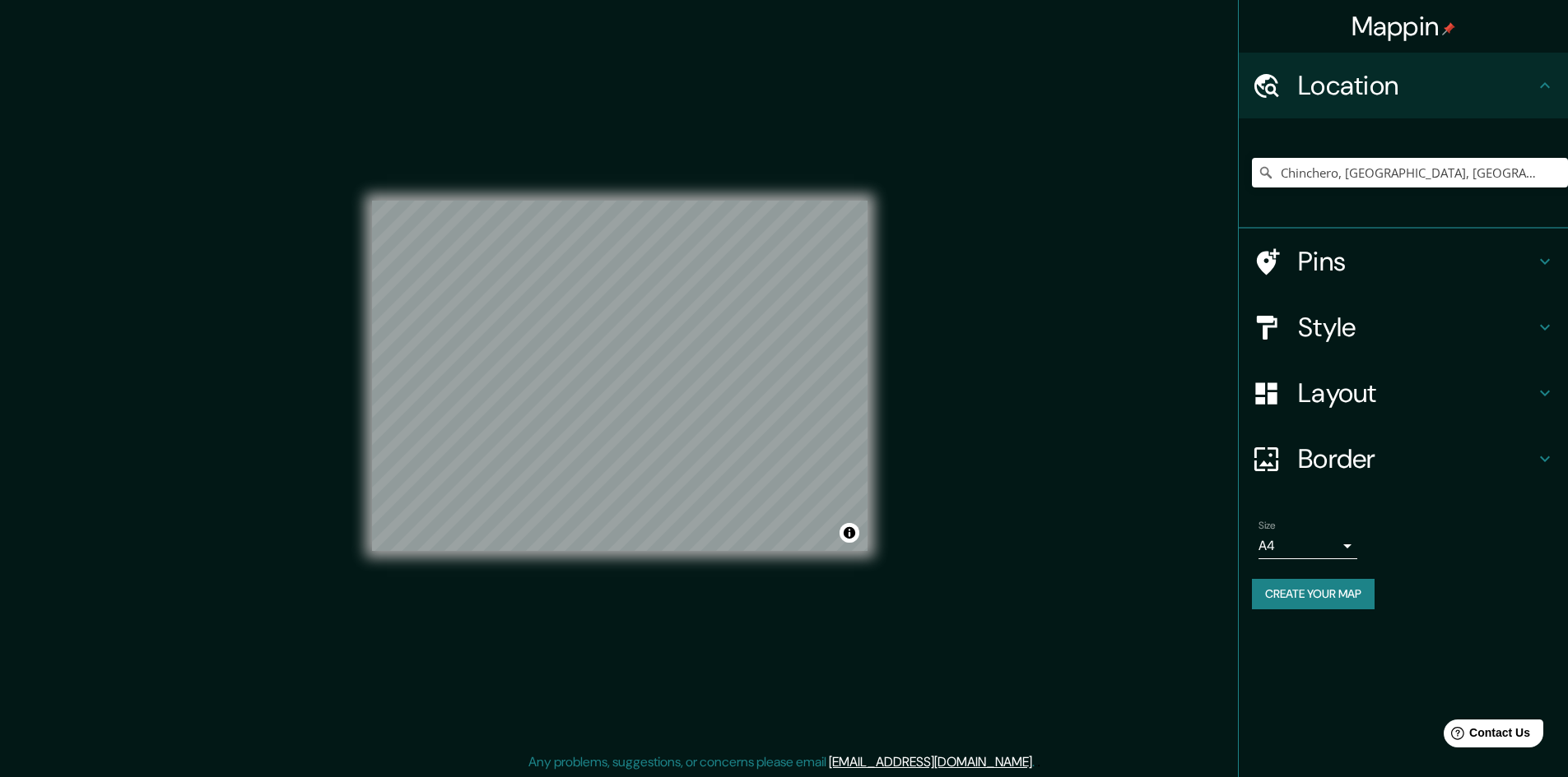
click at [1344, 471] on h4 "Border" at bounding box center [1416, 459] width 237 height 33
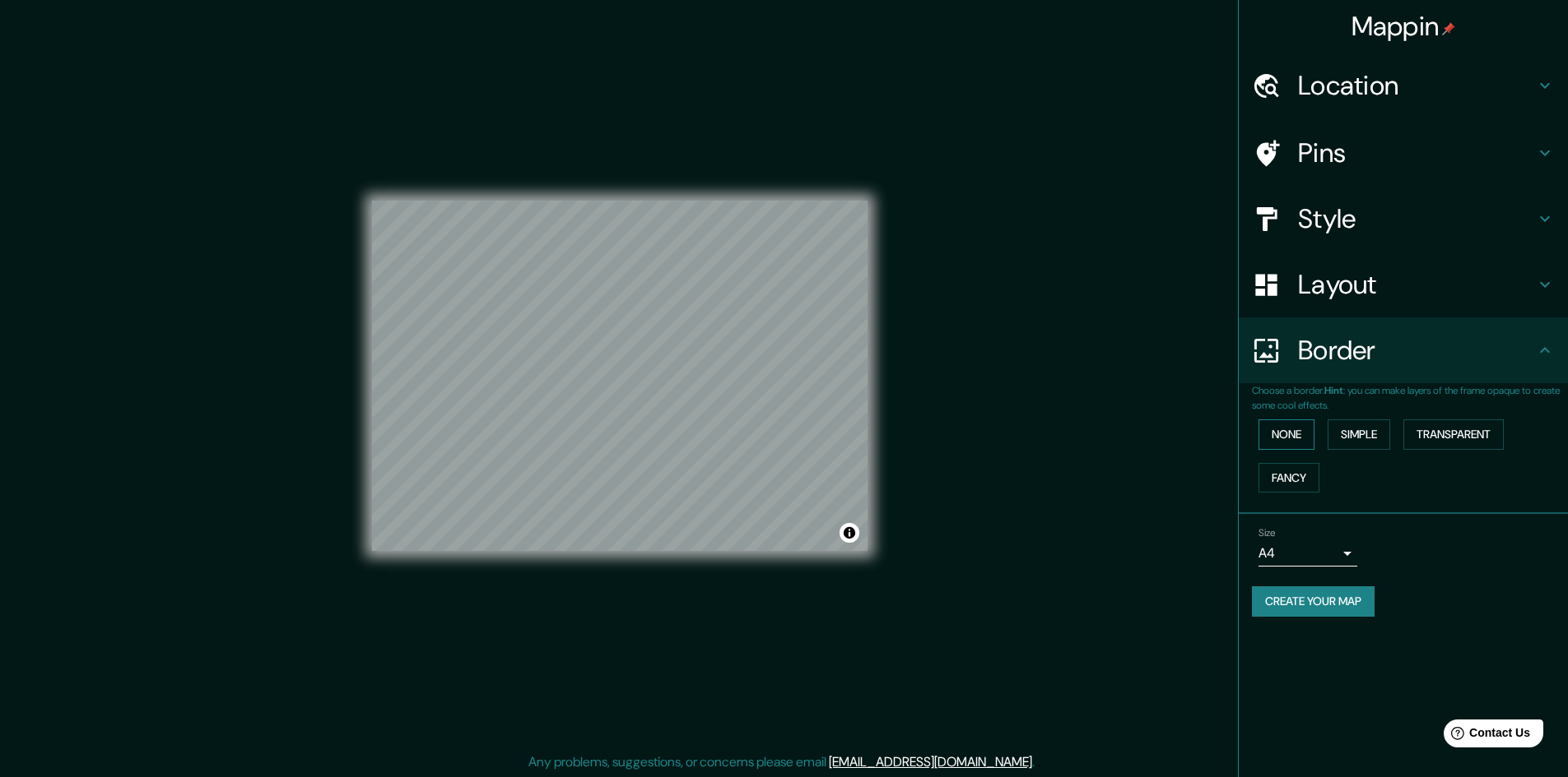
click at [1299, 442] on button "None" at bounding box center [1285, 435] width 56 height 30
click at [1302, 475] on button "Fancy" at bounding box center [1288, 479] width 61 height 30
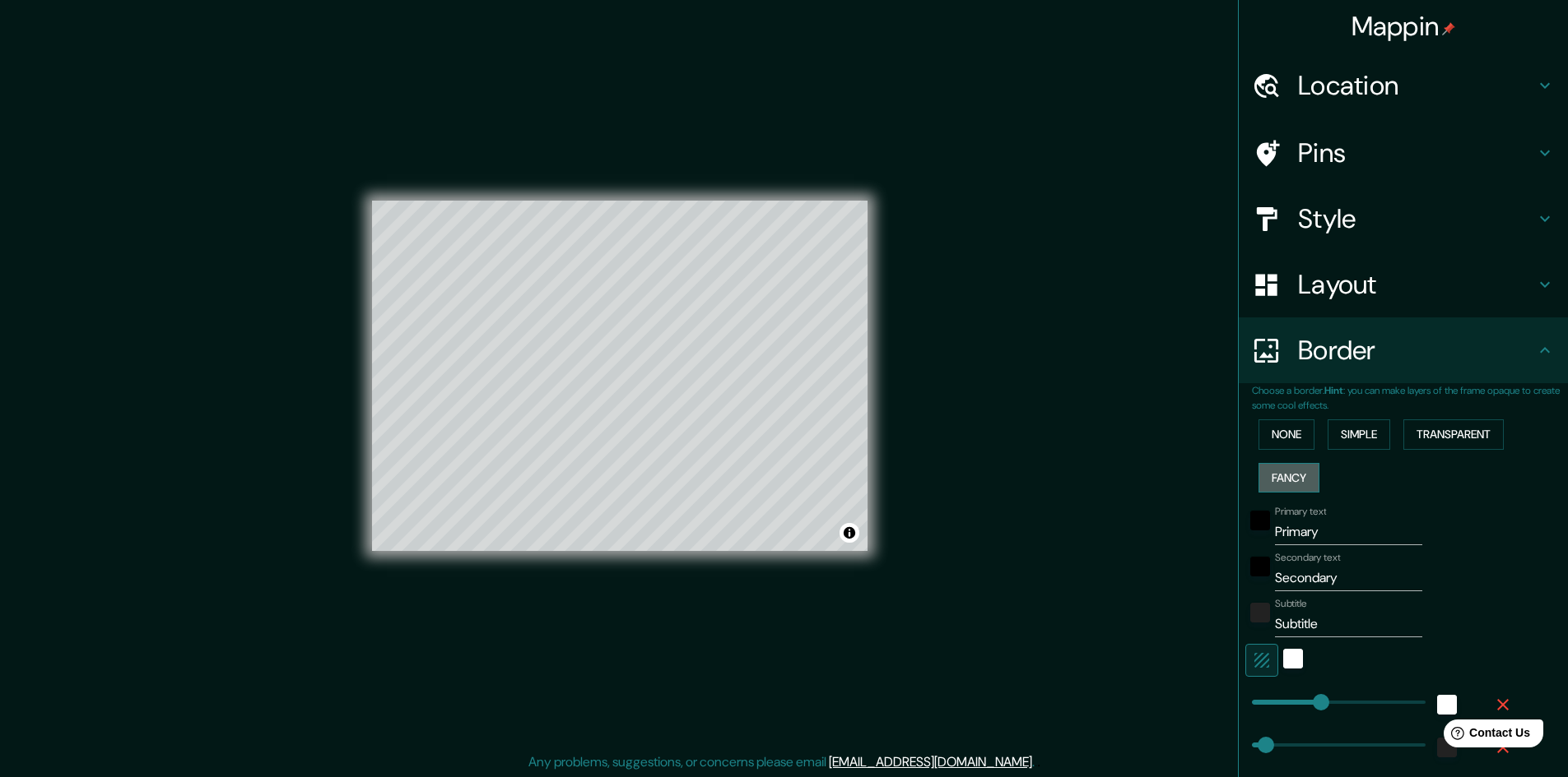
click at [1285, 483] on button "Fancy" at bounding box center [1288, 479] width 61 height 30
type input "241"
type input "48"
type input "24"
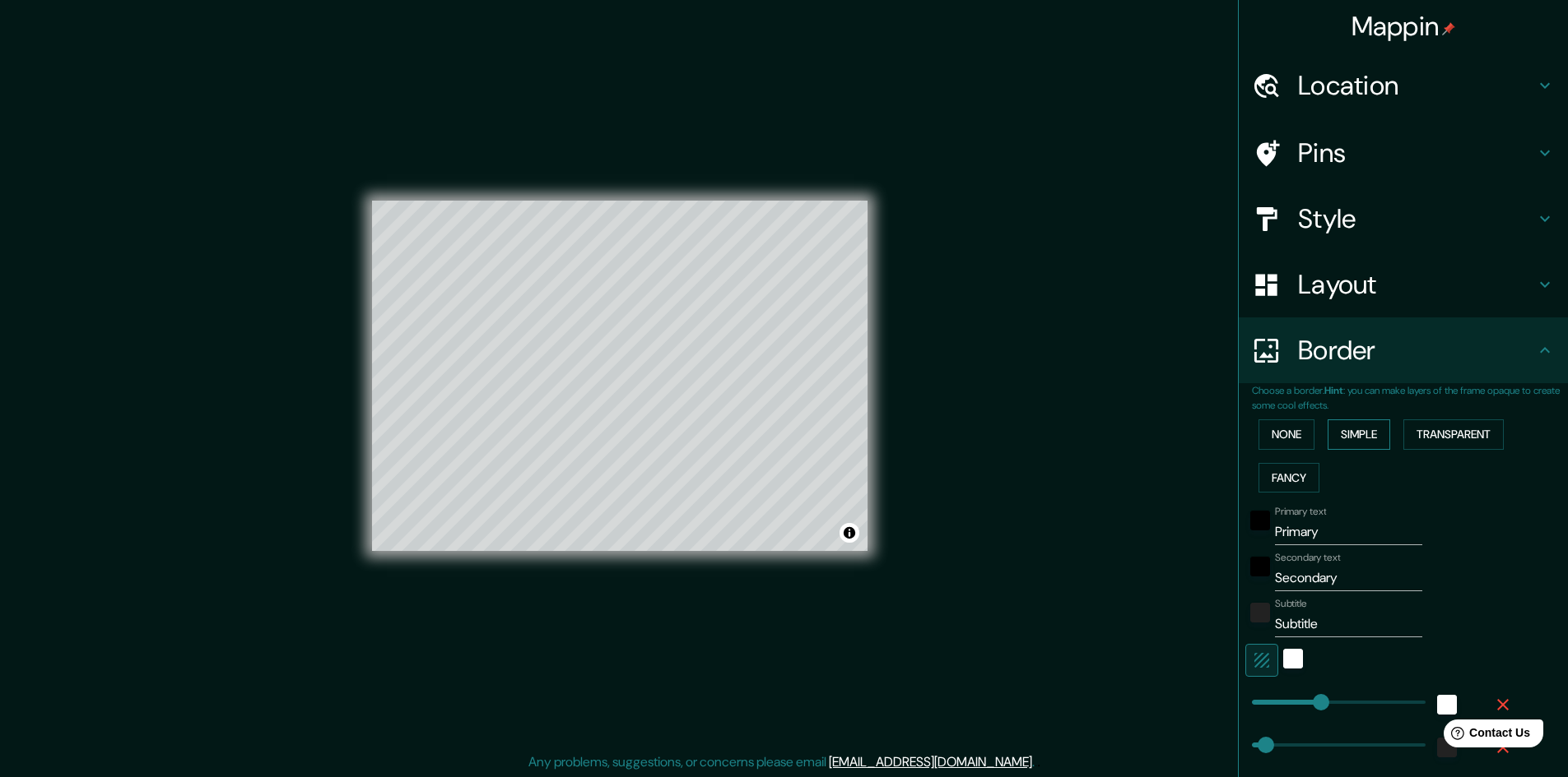
click at [1360, 446] on button "Simple" at bounding box center [1358, 435] width 63 height 30
click at [1444, 446] on button "Transparent" at bounding box center [1453, 435] width 100 height 30
click at [1284, 431] on button "None" at bounding box center [1285, 435] width 56 height 30
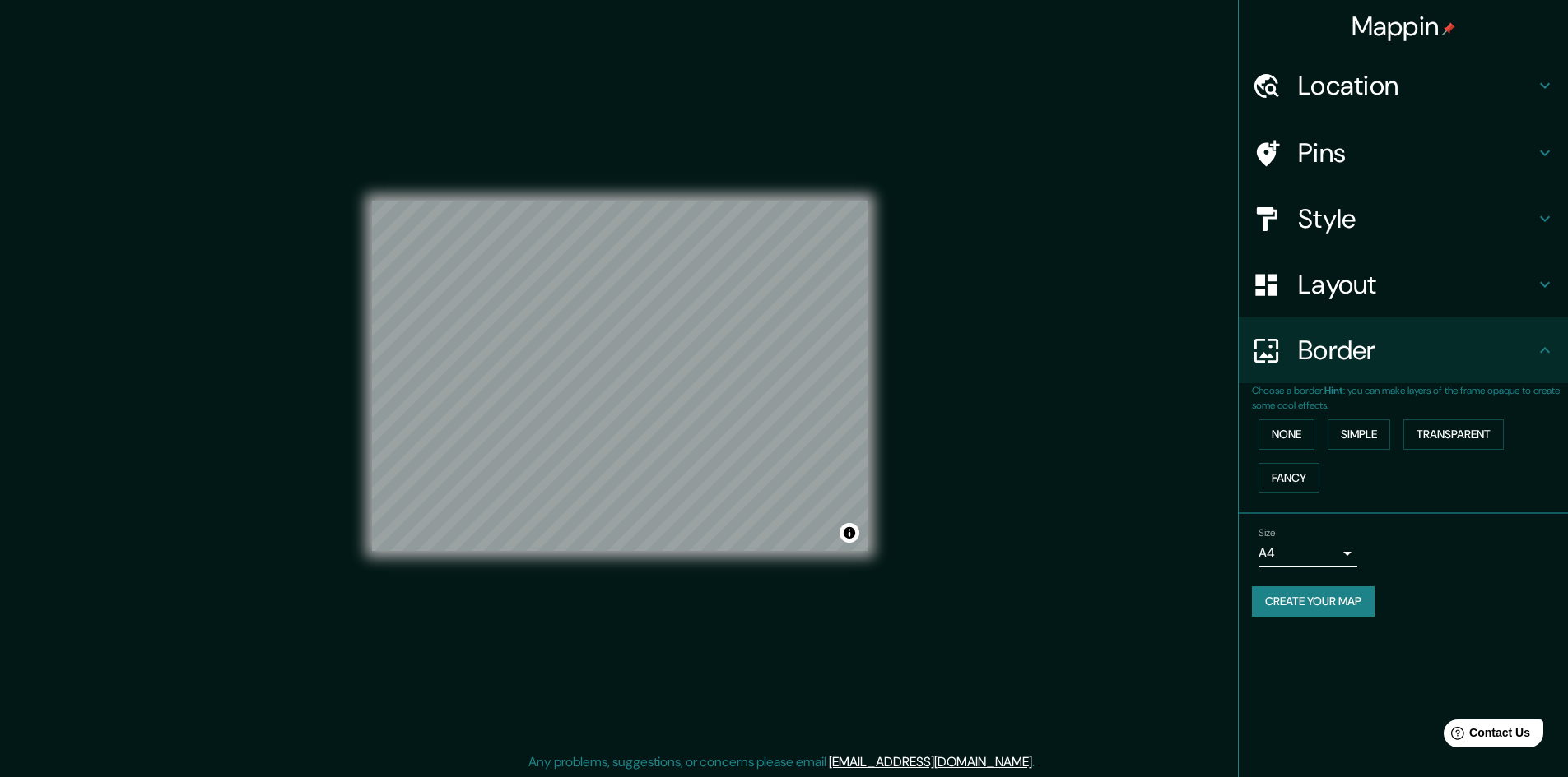
click at [1358, 293] on h4 "Layout" at bounding box center [1416, 284] width 237 height 33
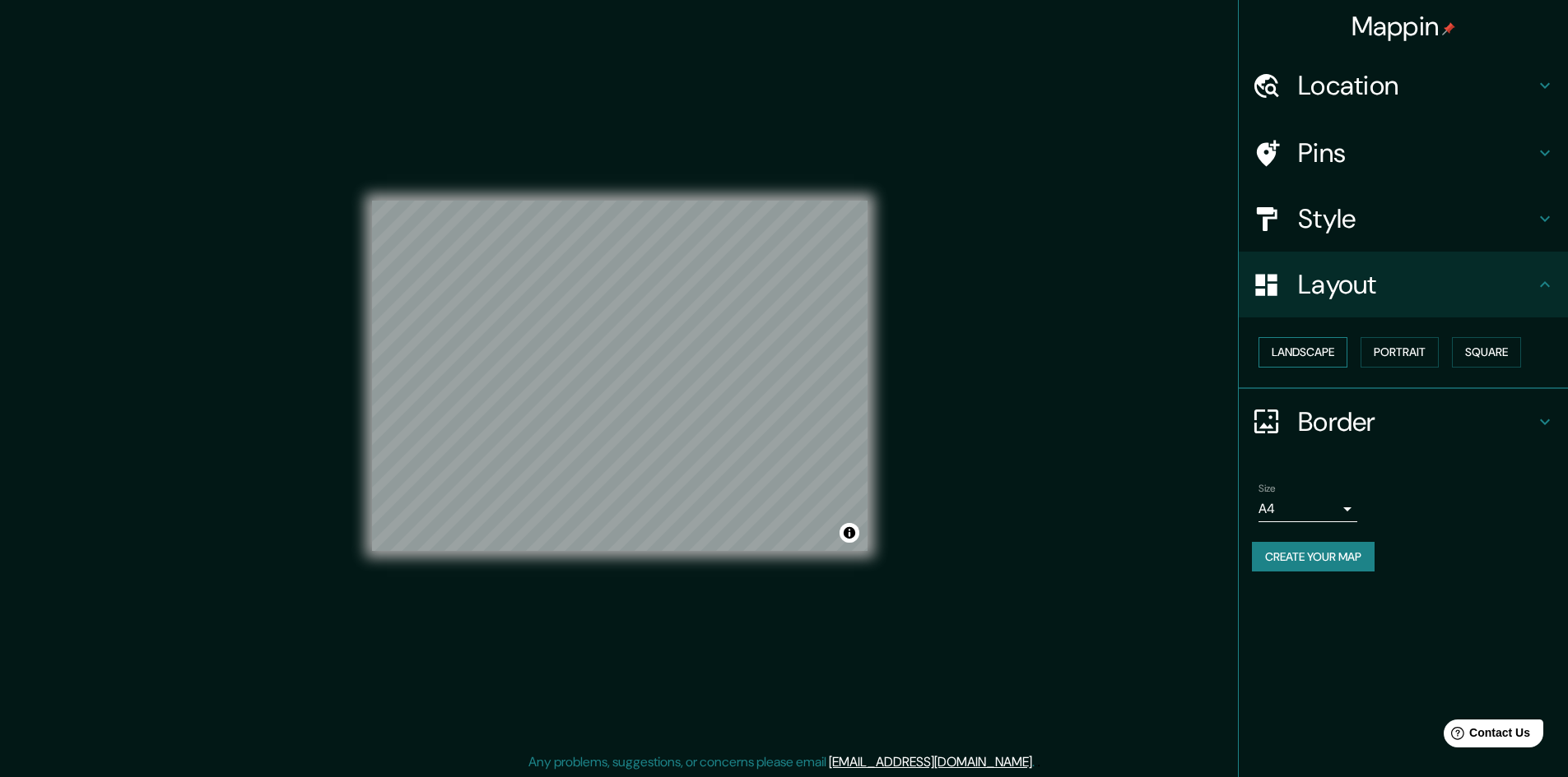
click at [1318, 350] on button "Landscape" at bounding box center [1303, 352] width 89 height 30
click at [1420, 352] on button "Portrait" at bounding box center [1399, 352] width 78 height 30
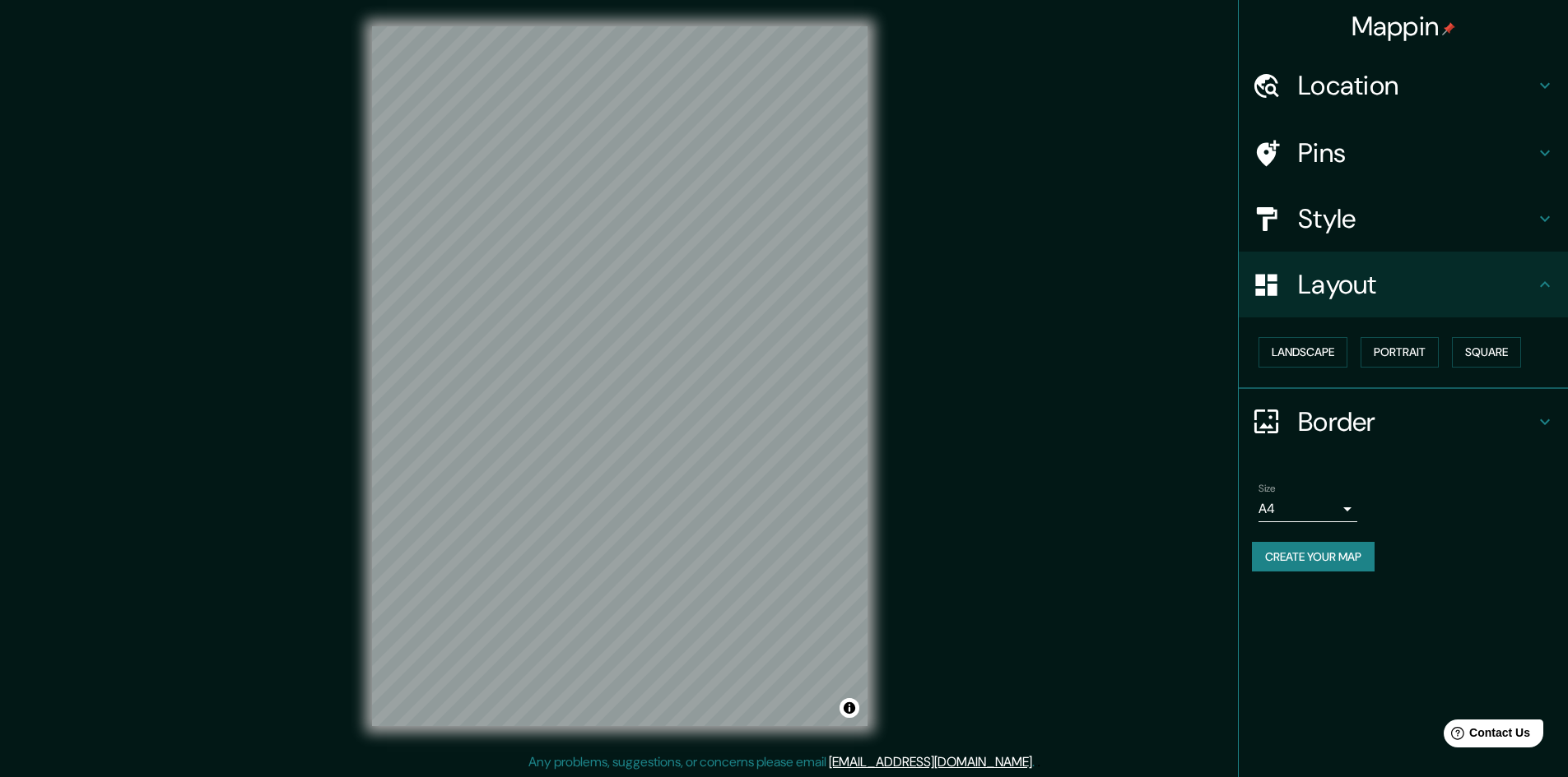
click at [1202, 117] on div "Mappin Location [GEOGRAPHIC_DATA], [GEOGRAPHIC_DATA], [GEOGRAPHIC_DATA] Pins St…" at bounding box center [784, 389] width 1568 height 779
click at [1507, 358] on button "Square" at bounding box center [1486, 352] width 69 height 30
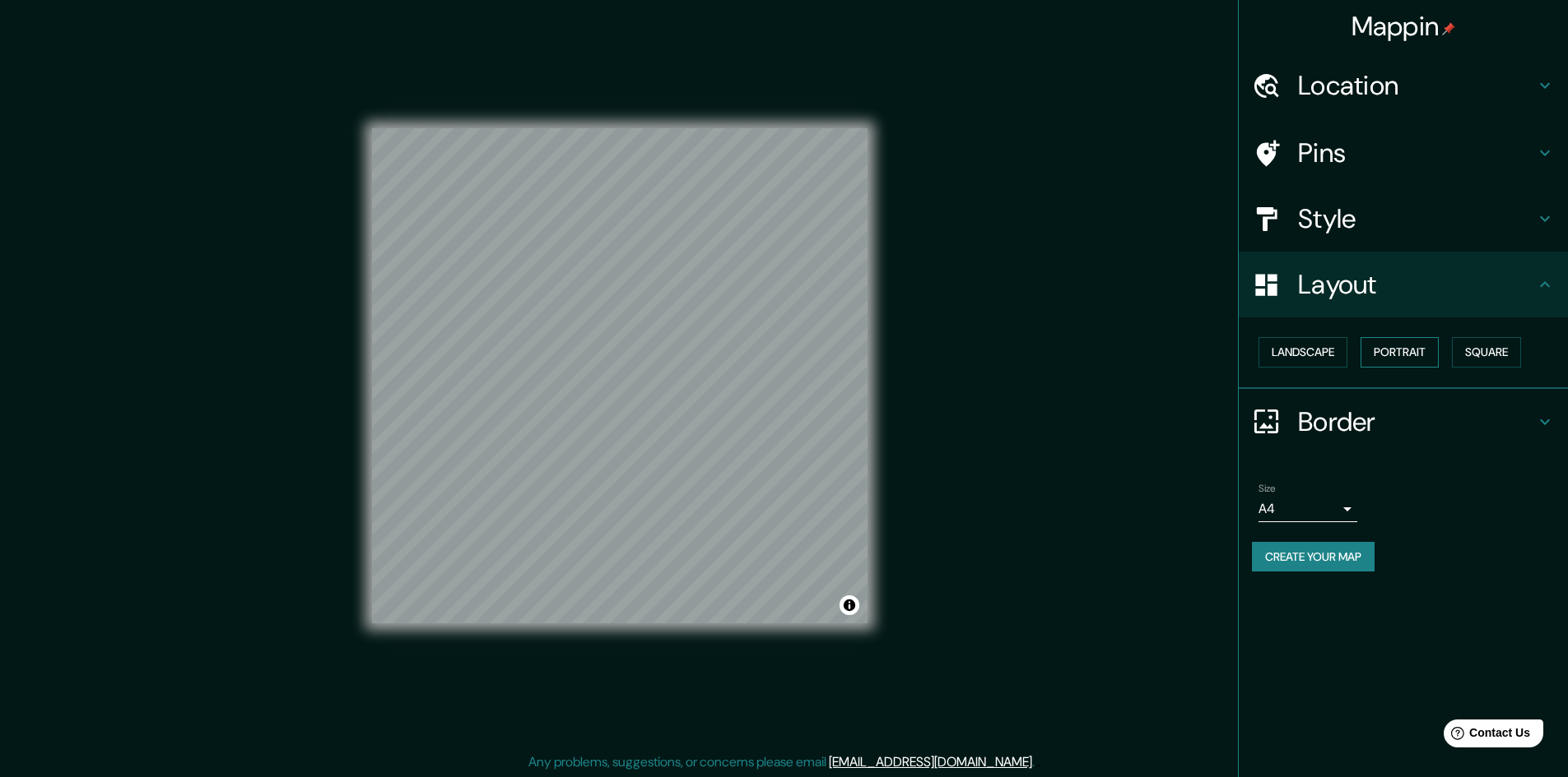
click at [1419, 359] on button "Portrait" at bounding box center [1399, 352] width 78 height 30
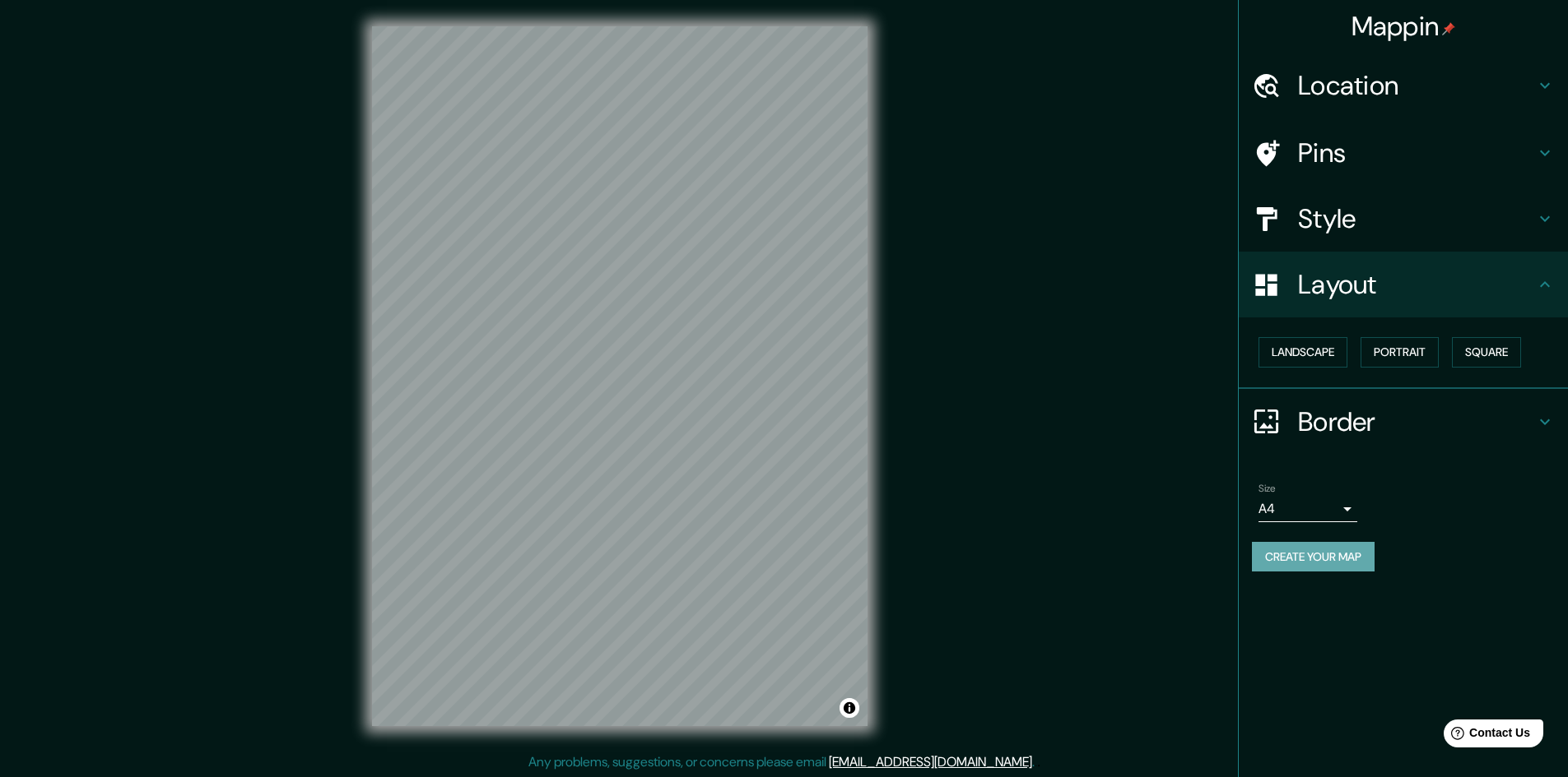
click at [1344, 560] on button "Create your map" at bounding box center [1312, 557] width 122 height 30
click at [1322, 549] on button "Create your map" at bounding box center [1312, 557] width 122 height 30
click at [1305, 554] on div "Create your map" at bounding box center [1402, 557] width 302 height 30
click at [163, 529] on div "Mappin Location [GEOGRAPHIC_DATA], [GEOGRAPHIC_DATA], [GEOGRAPHIC_DATA] Pins St…" at bounding box center [784, 389] width 1568 height 779
click at [1350, 552] on button "Create your map" at bounding box center [1312, 557] width 122 height 30
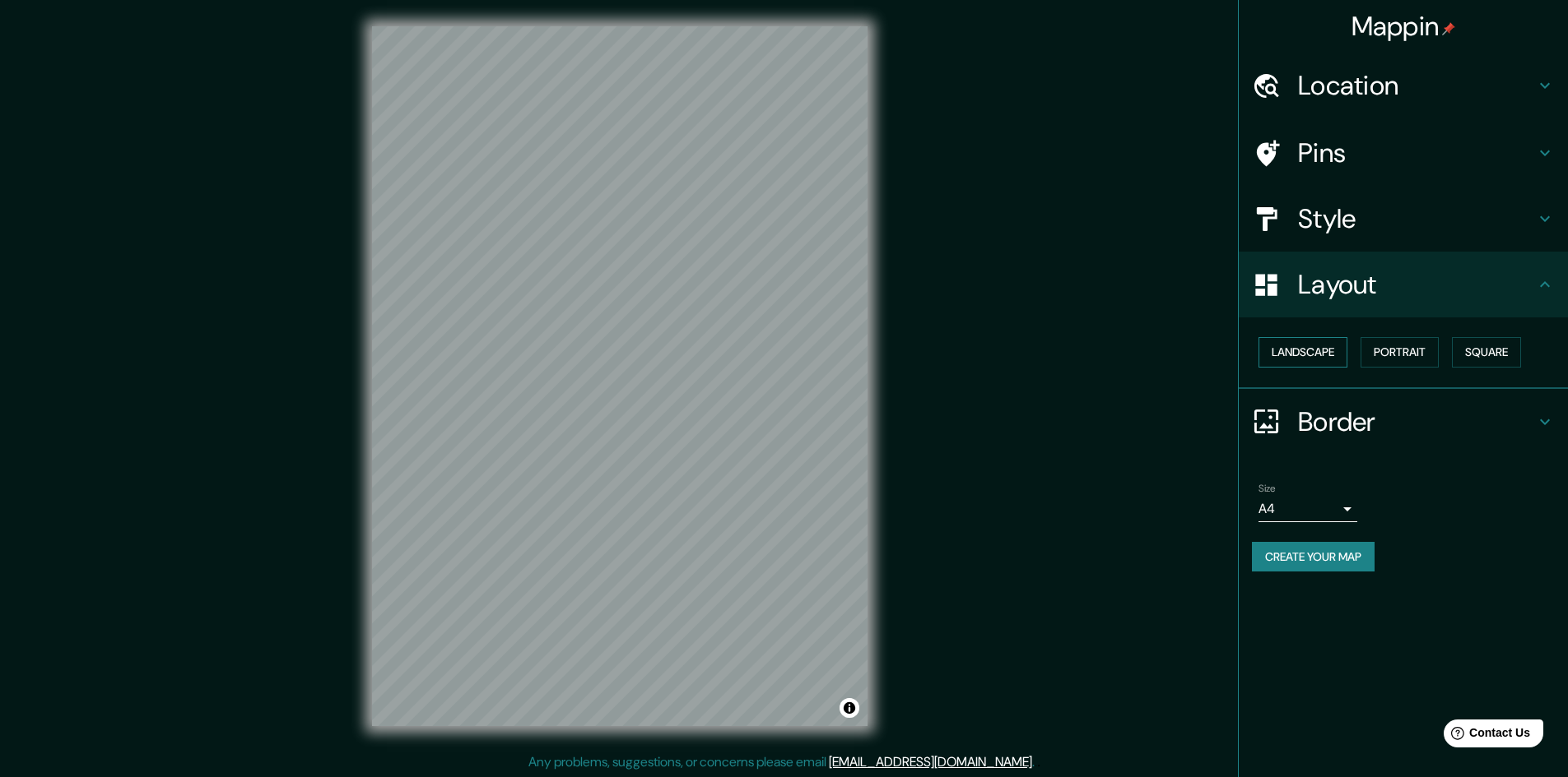
click at [1324, 350] on button "Landscape" at bounding box center [1303, 352] width 89 height 30
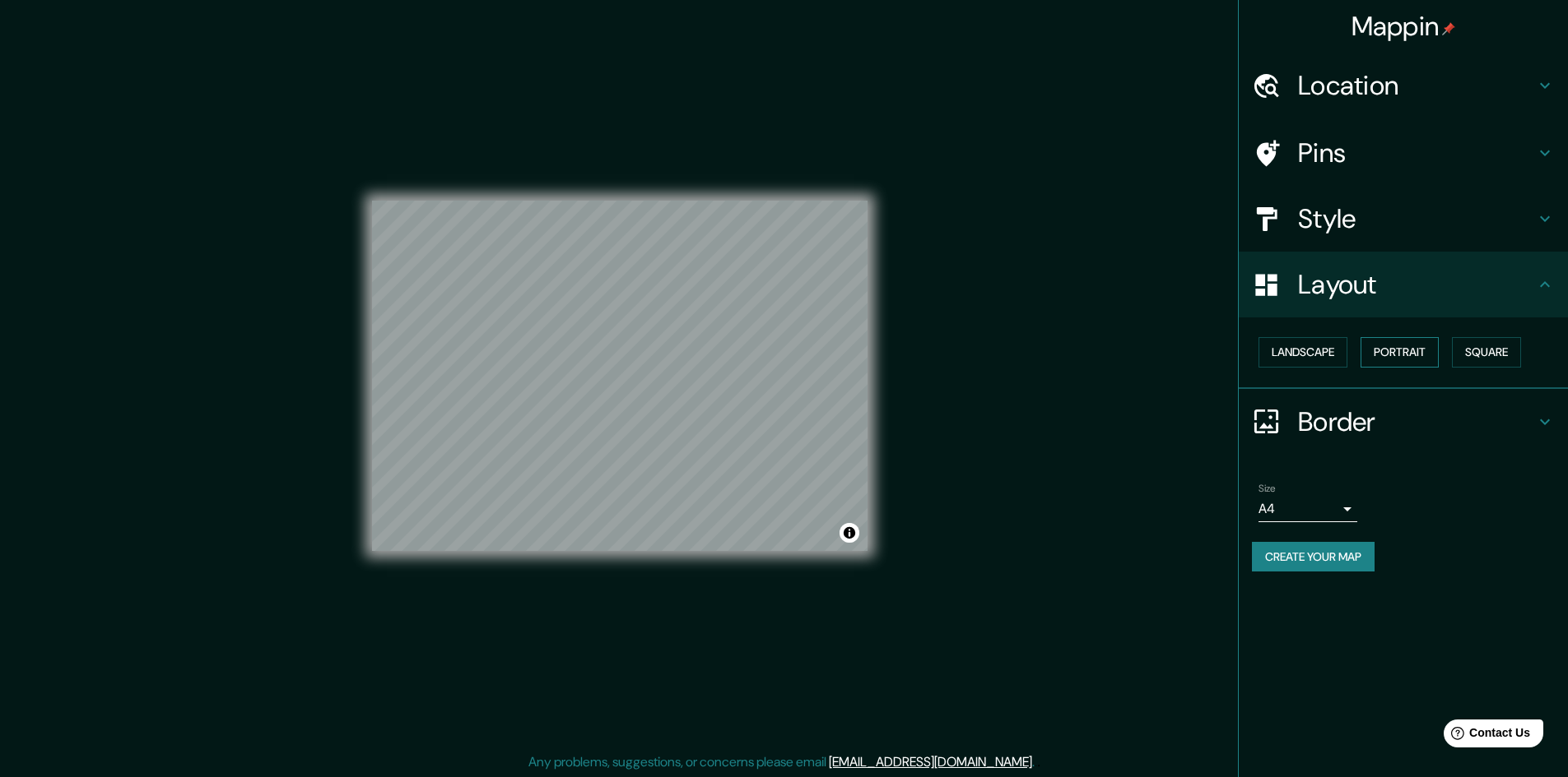
click at [1410, 359] on button "Portrait" at bounding box center [1399, 352] width 78 height 30
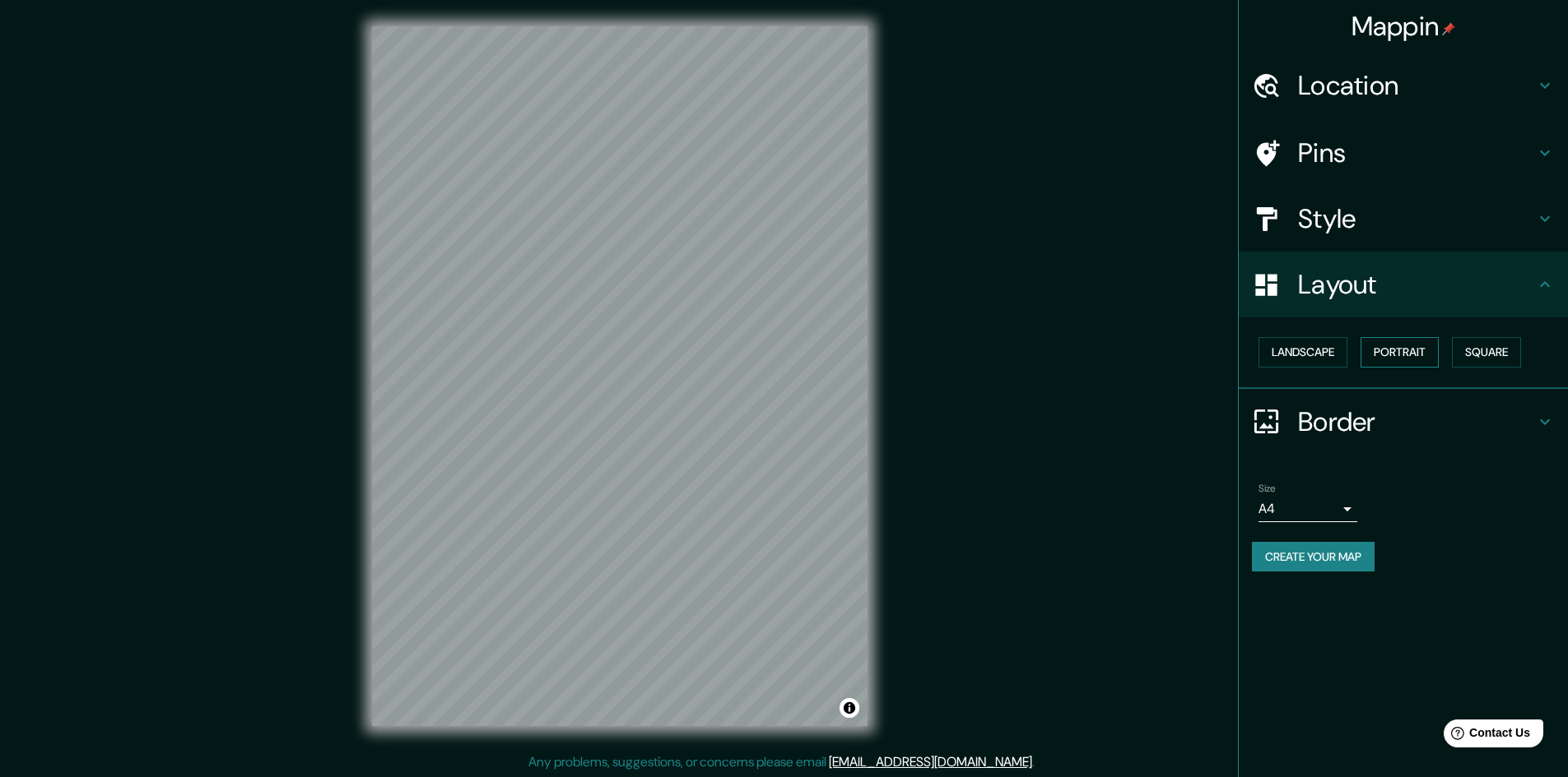
click at [1383, 360] on button "Portrait" at bounding box center [1399, 352] width 78 height 30
click at [1336, 360] on button "Landscape" at bounding box center [1303, 352] width 89 height 30
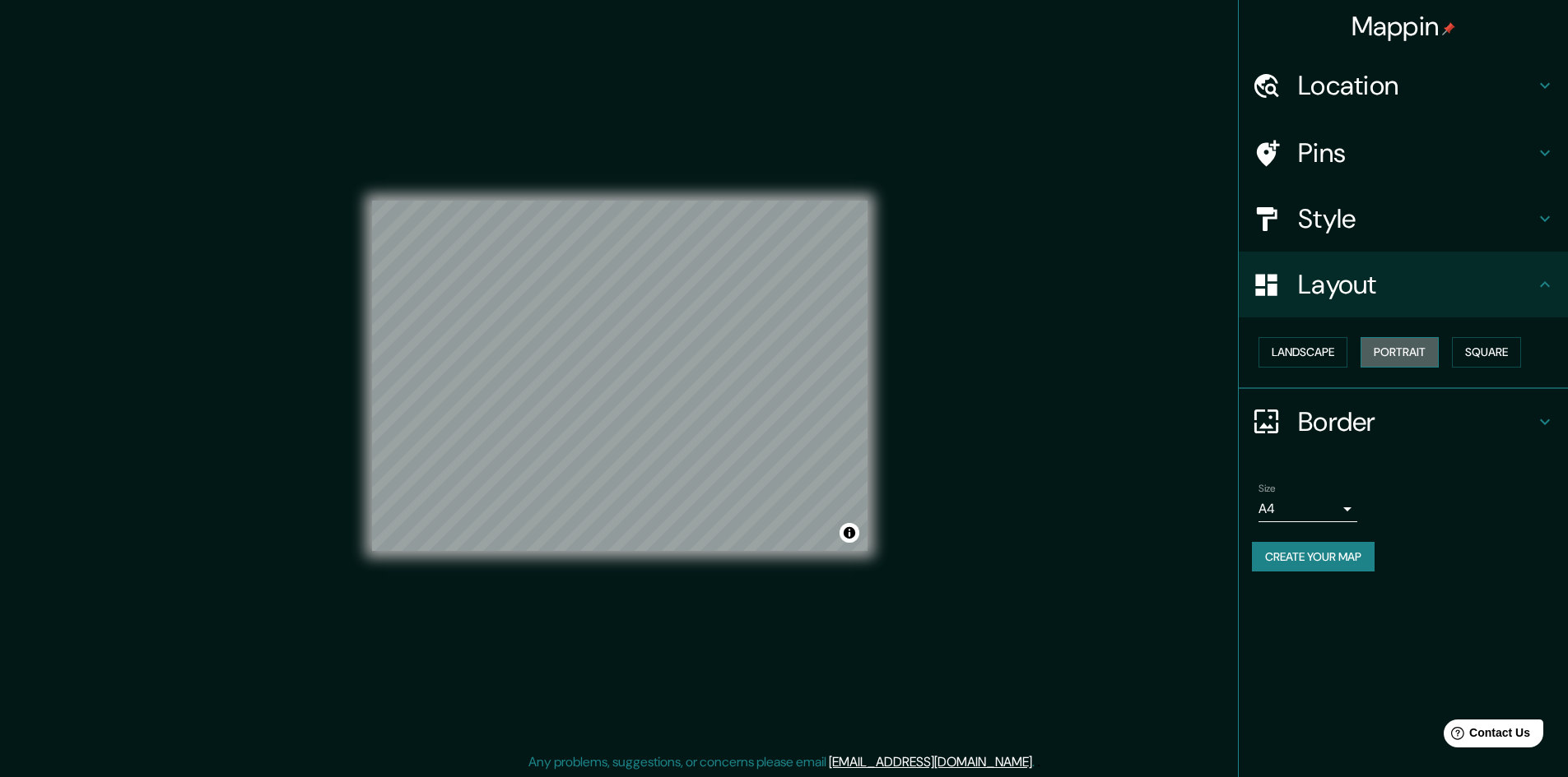
click at [1402, 345] on button "Portrait" at bounding box center [1399, 352] width 78 height 30
